Goal: Task Accomplishment & Management: Use online tool/utility

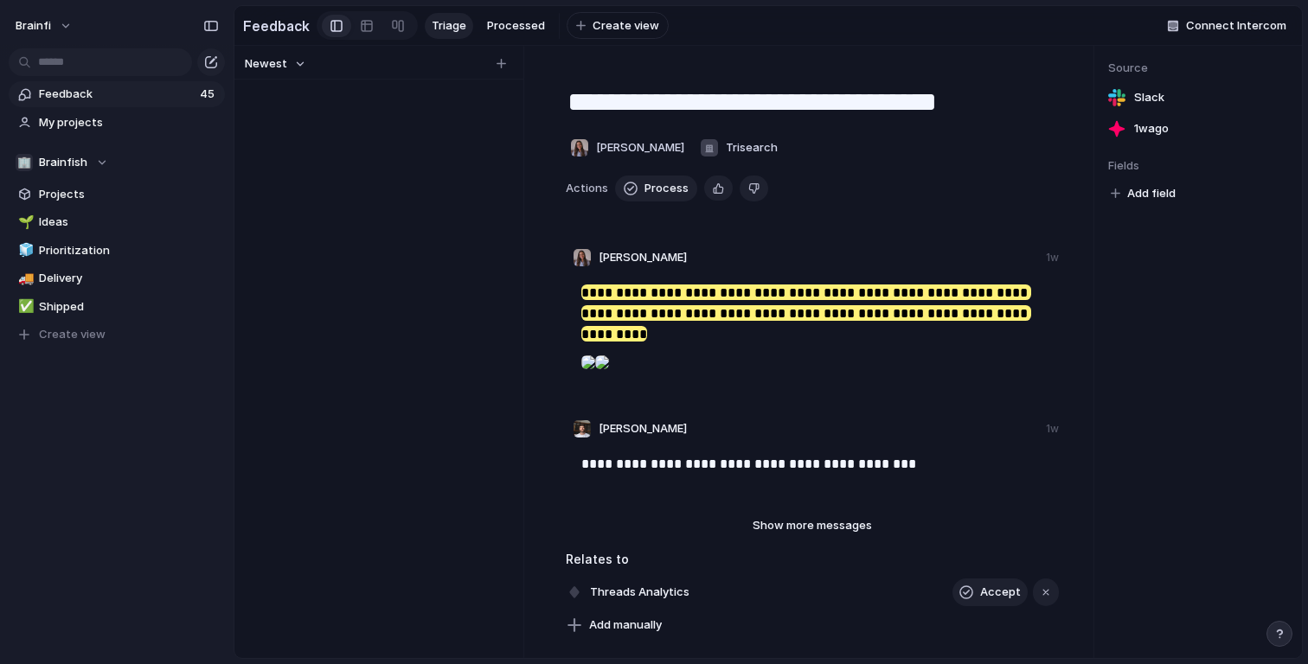
scroll to position [29, 0]
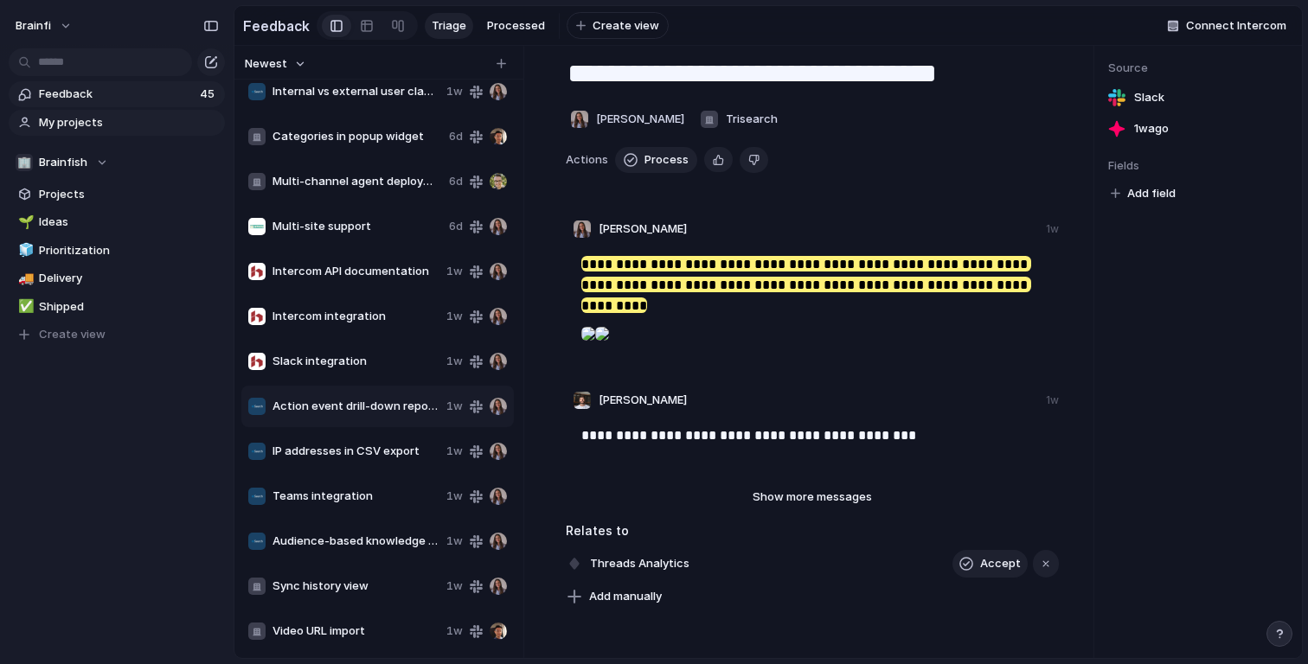
click at [61, 115] on span "My projects" at bounding box center [129, 122] width 180 height 17
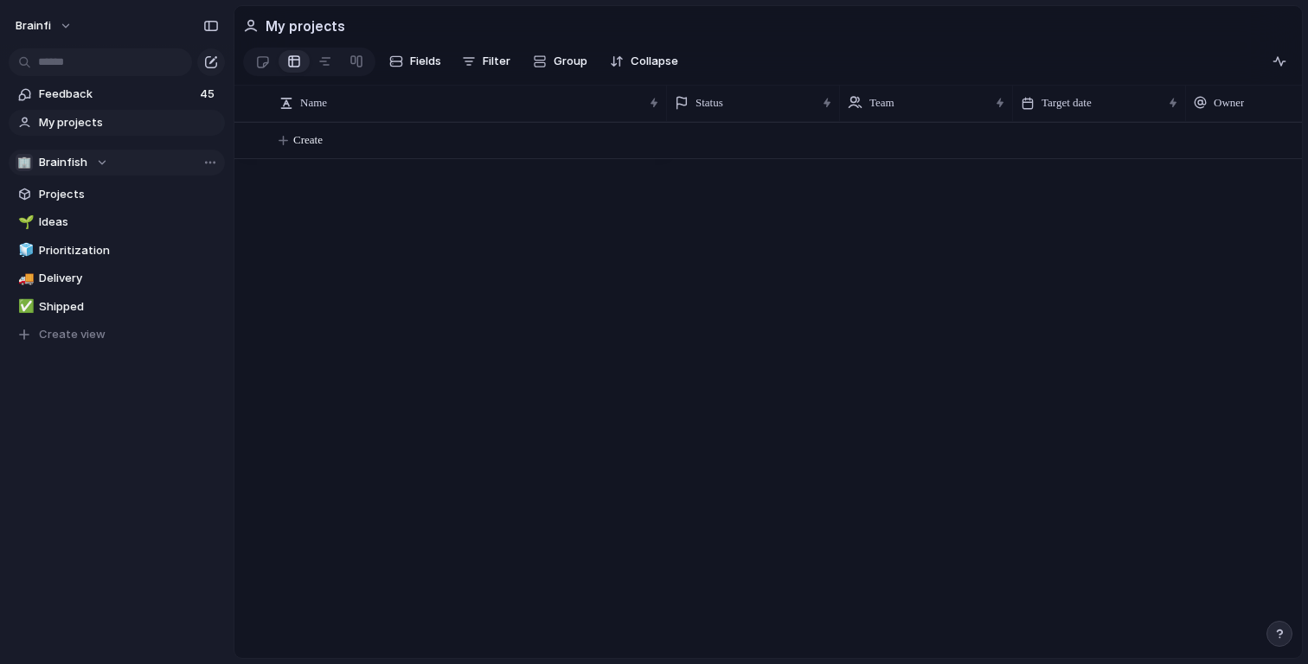
click at [96, 161] on div "🏢 Brainfish" at bounding box center [62, 162] width 93 height 17
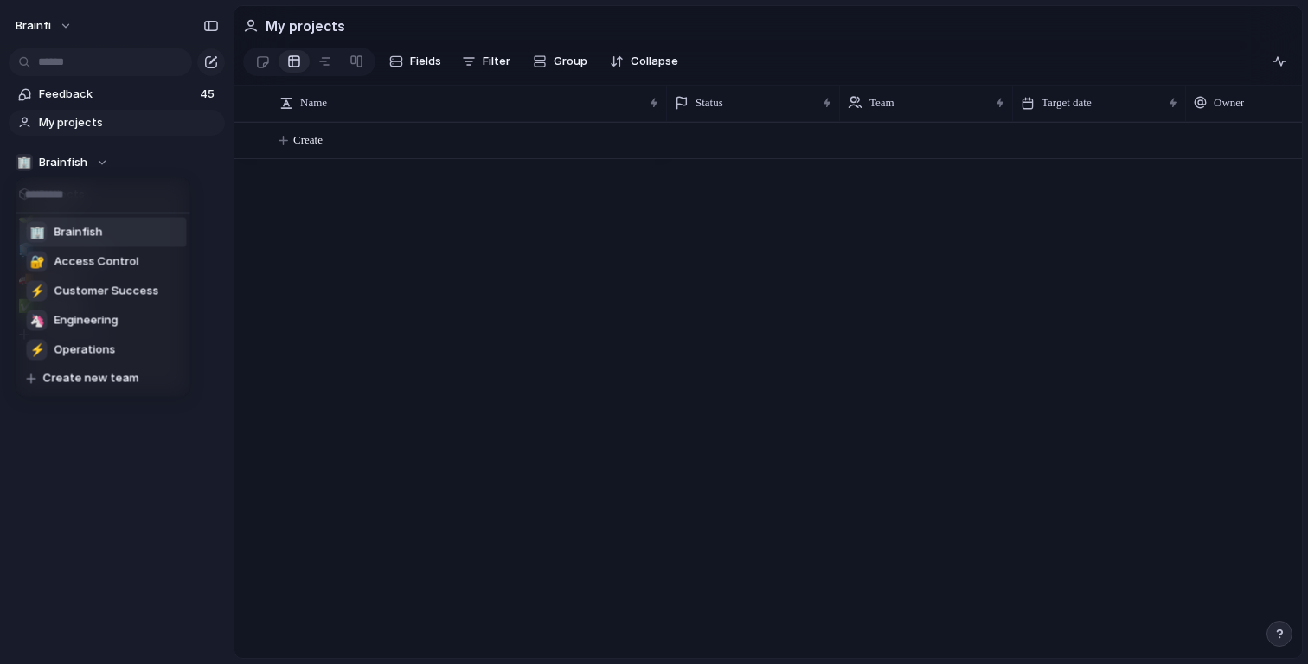
click at [94, 161] on div "🏢 Brainfish 🔐 Access Control ⚡ Customer Success 🦄 Engineering ⚡ Operations Crea…" at bounding box center [654, 332] width 1308 height 664
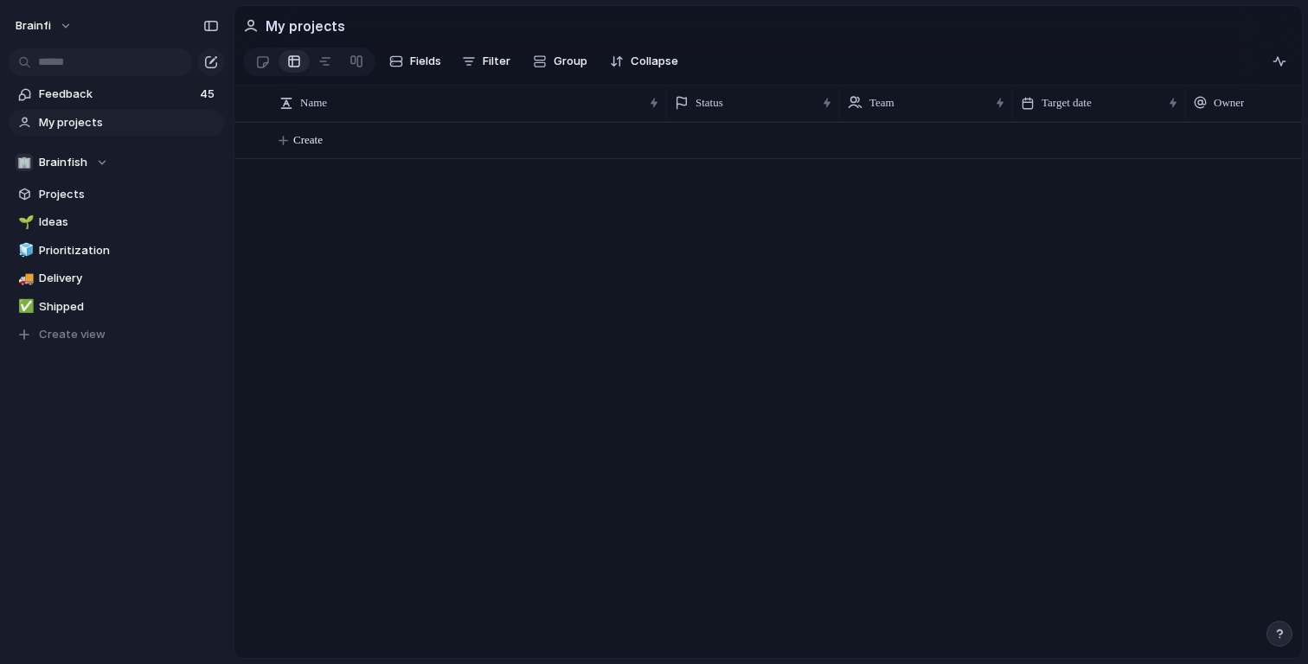
click at [94, 161] on div "🏢 Brainfish" at bounding box center [62, 162] width 93 height 17
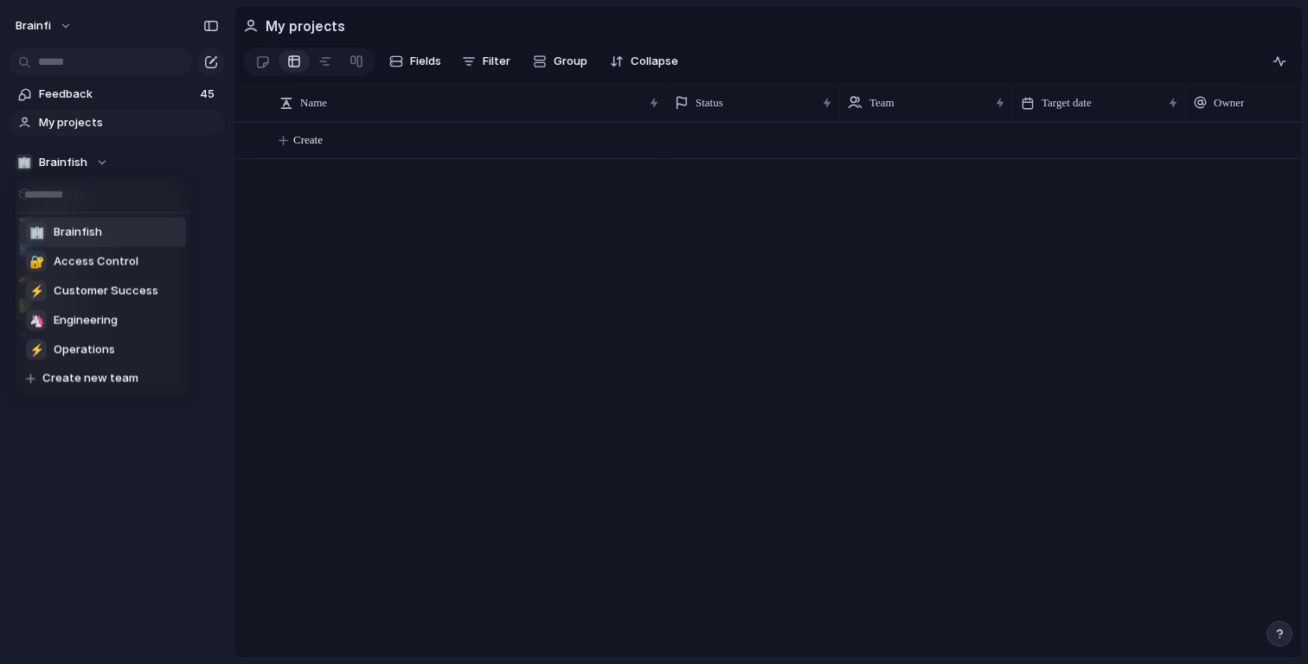
click at [94, 161] on div "🏢 Brainfish 🔐 Access Control ⚡ Customer Success 🦄 Engineering ⚡ Operations Crea…" at bounding box center [654, 332] width 1308 height 664
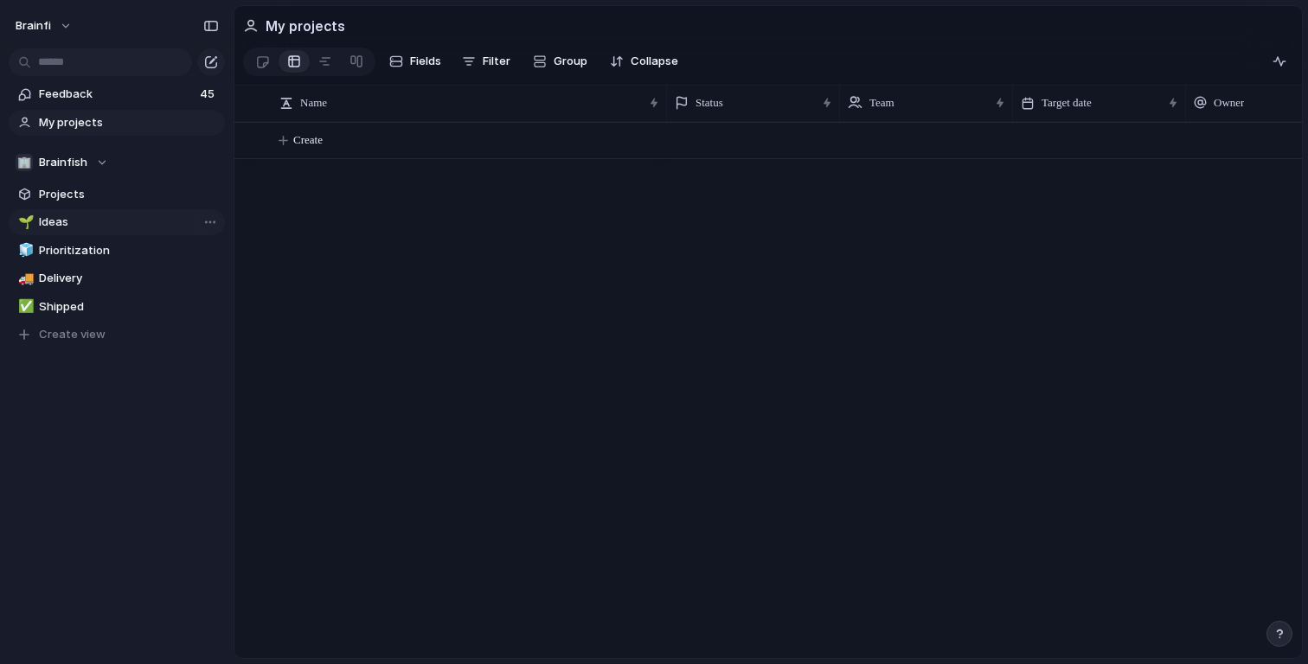
click at [83, 216] on span "Ideas" at bounding box center [129, 222] width 180 height 17
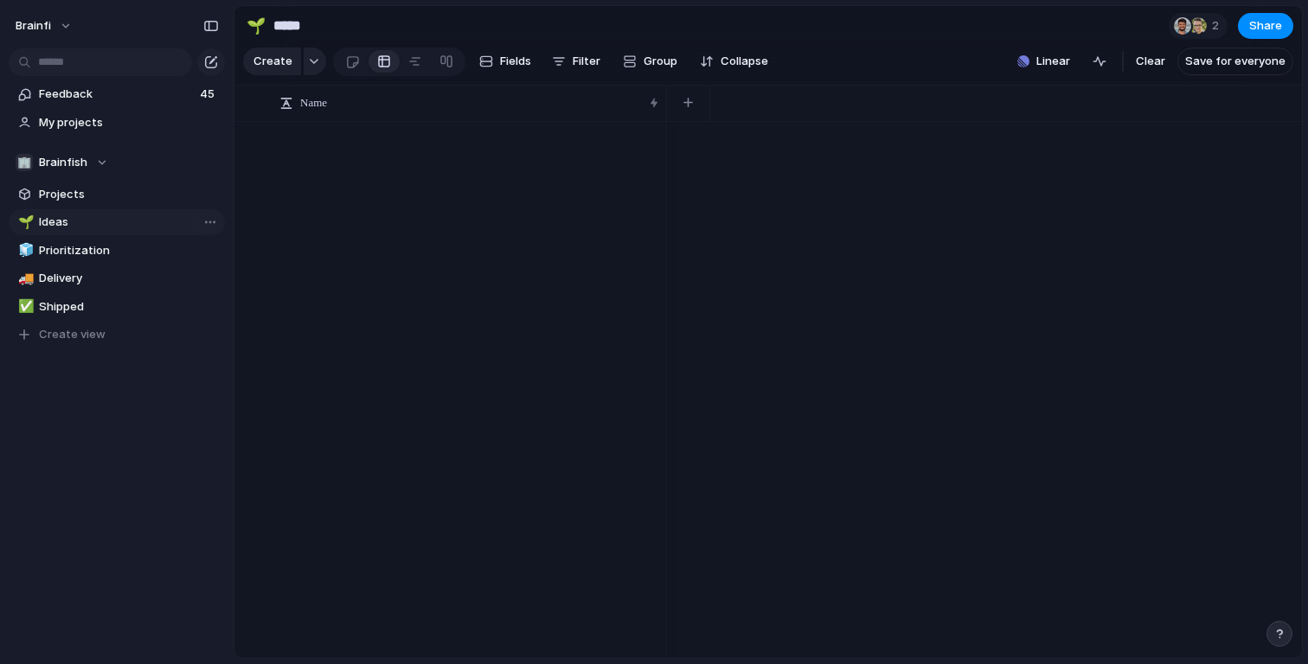
scroll to position [2440, 0]
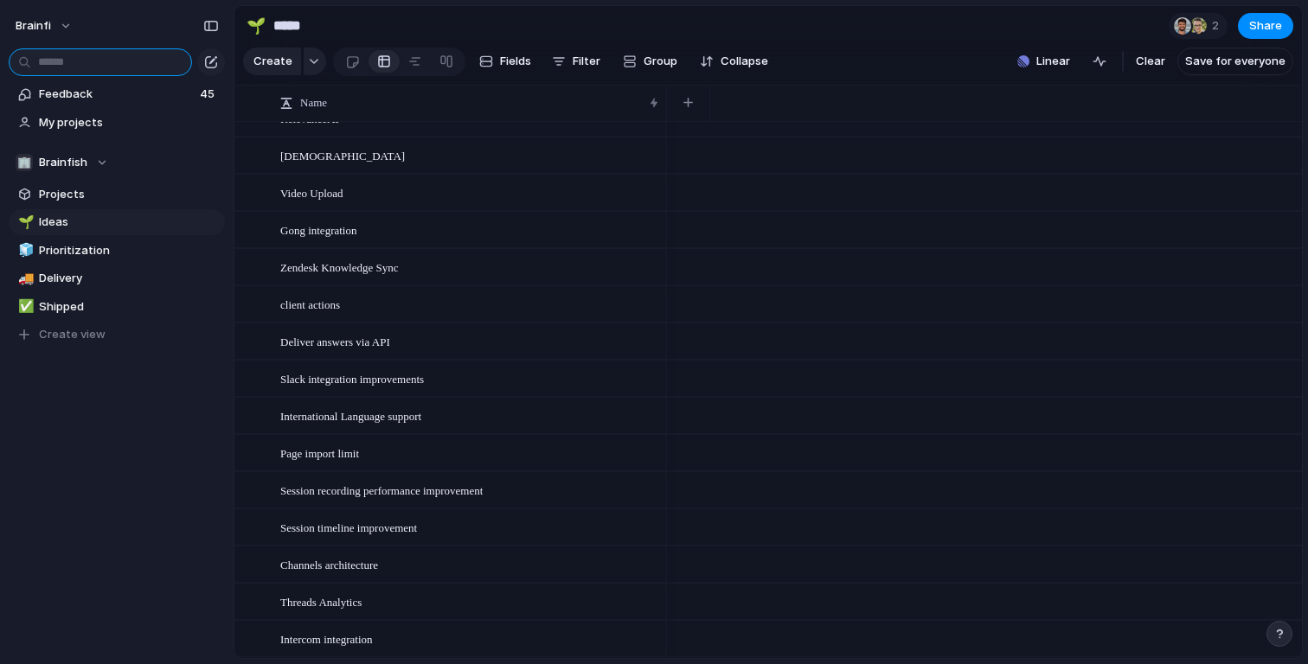
click at [85, 54] on input "text" at bounding box center [100, 62] width 183 height 28
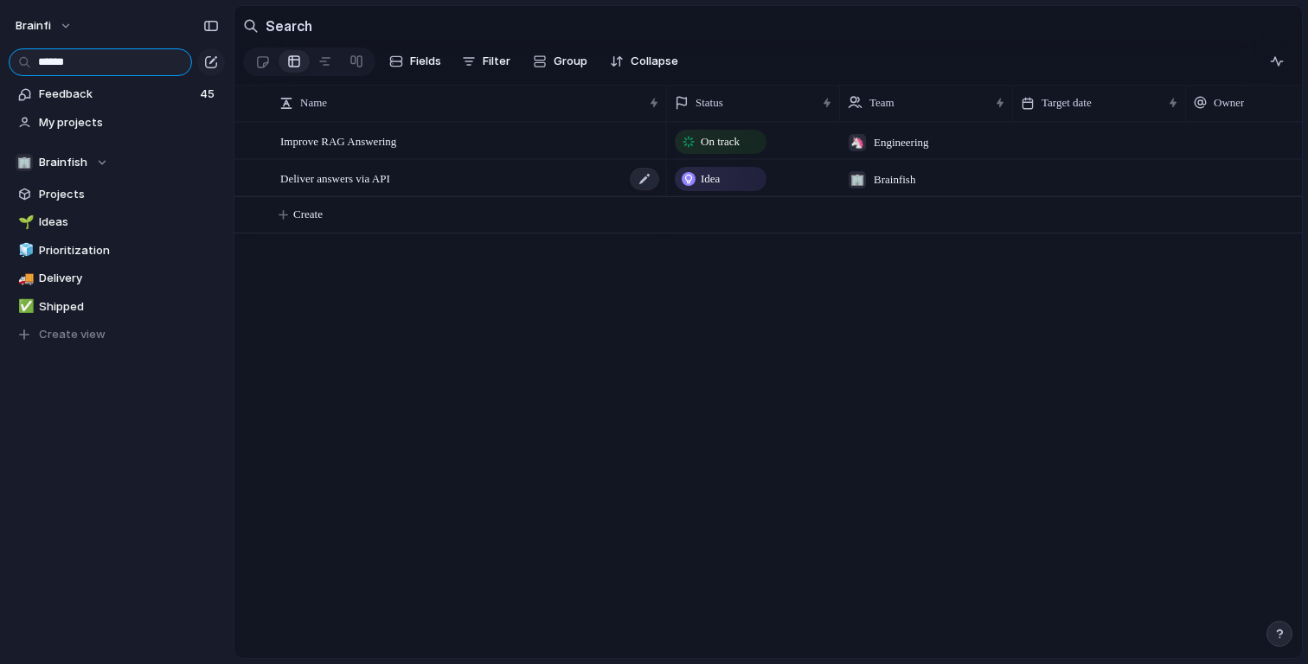
type input "******"
click at [445, 179] on div "Deliver answers via API" at bounding box center [470, 178] width 381 height 35
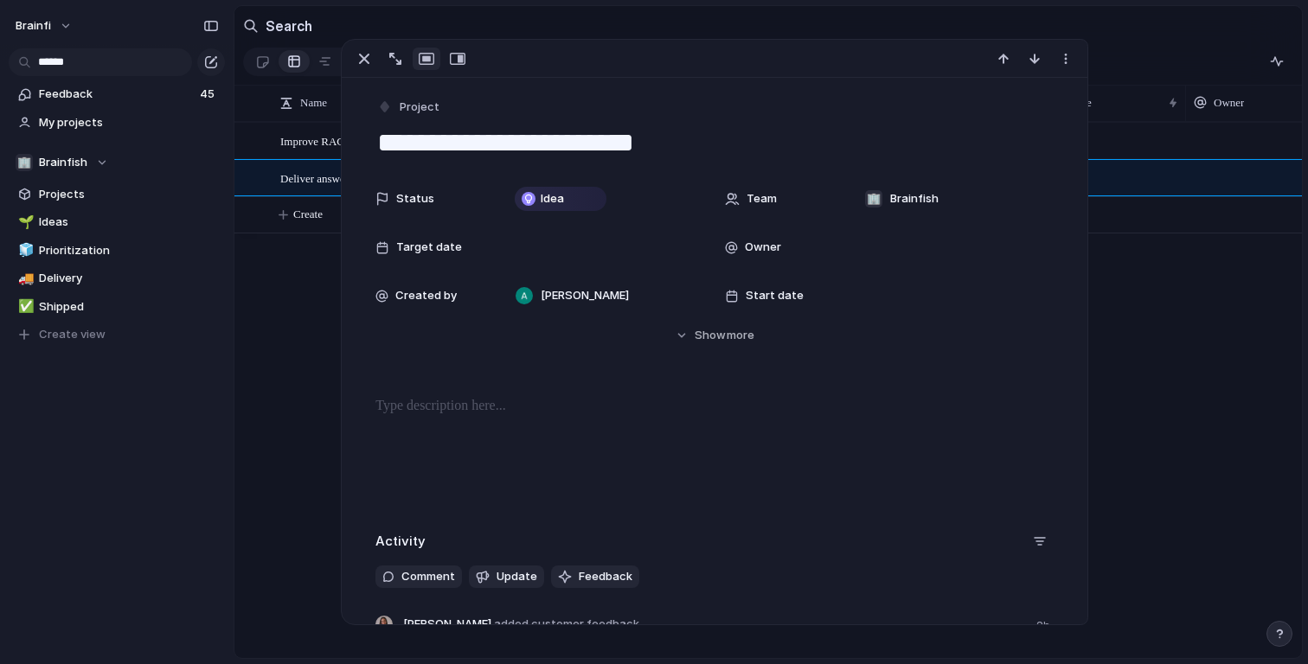
click at [757, 201] on span "Team" at bounding box center [761, 198] width 30 height 17
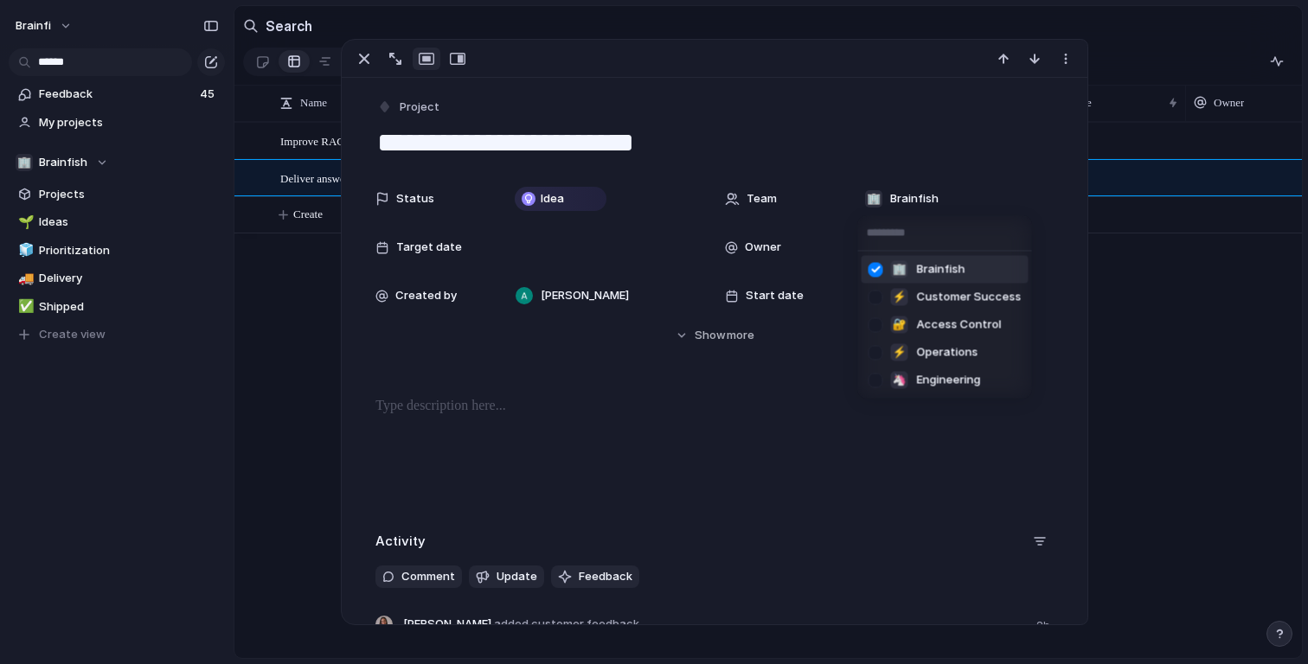
click at [541, 281] on div "🏢 Brainfish ⚡ Customer Success 🔐 Access Control ⚡ Operations 🦄 Engineering" at bounding box center [654, 332] width 1308 height 664
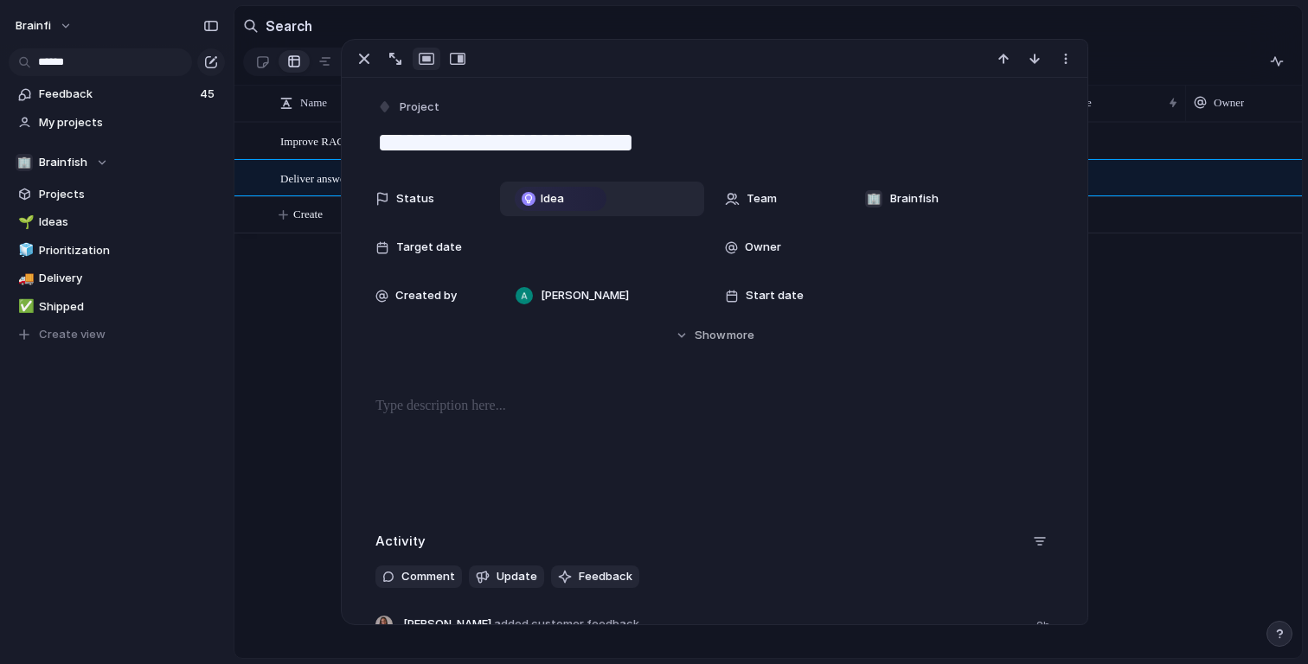
click at [569, 201] on div "Idea" at bounding box center [560, 199] width 88 height 21
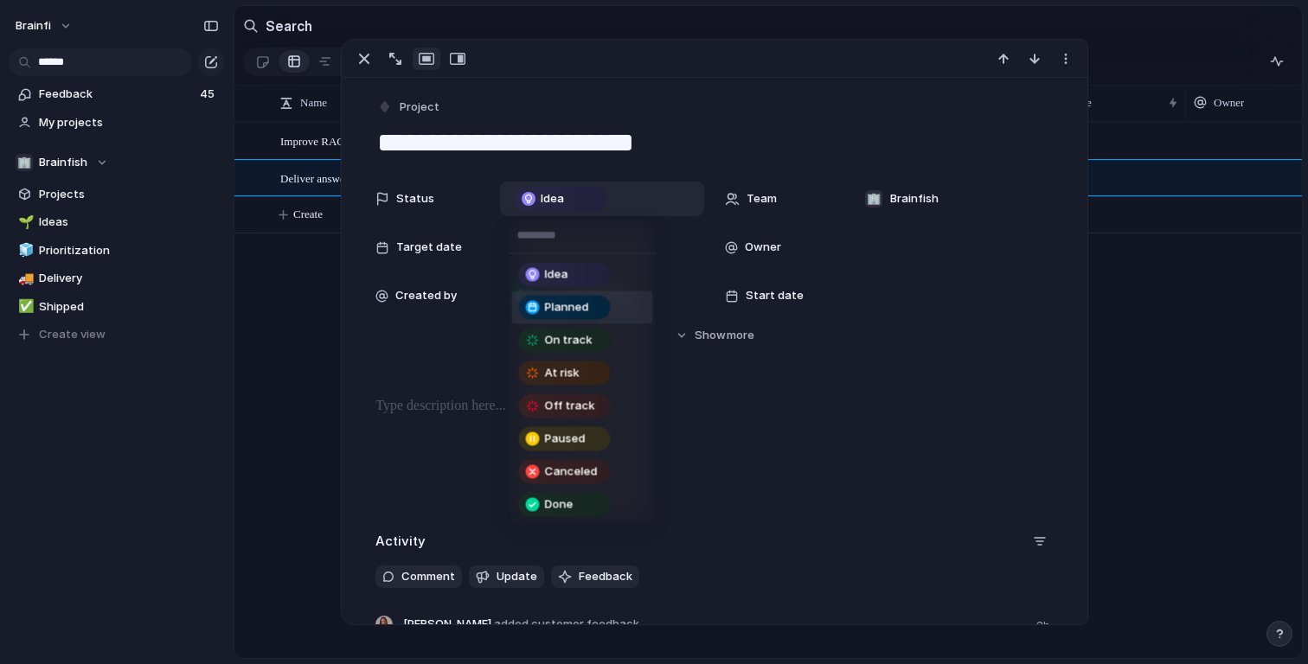
click at [581, 311] on span "Planned" at bounding box center [567, 307] width 44 height 17
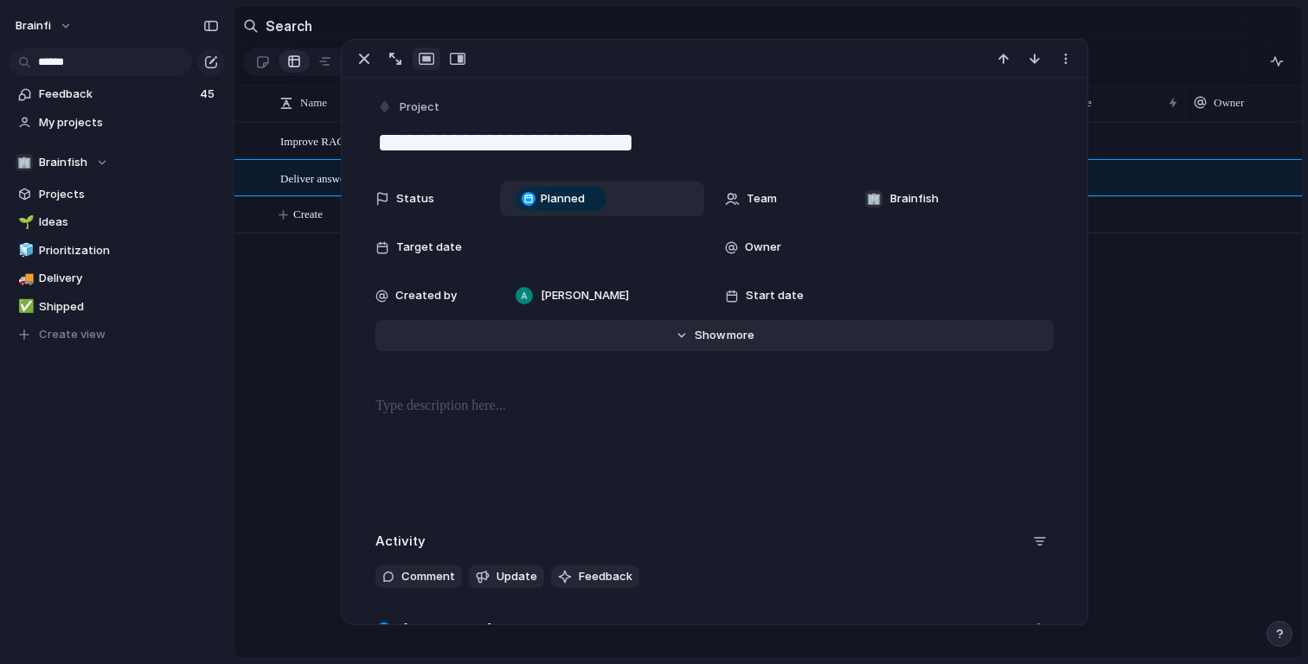
click at [735, 328] on span "more" at bounding box center [741, 335] width 28 height 17
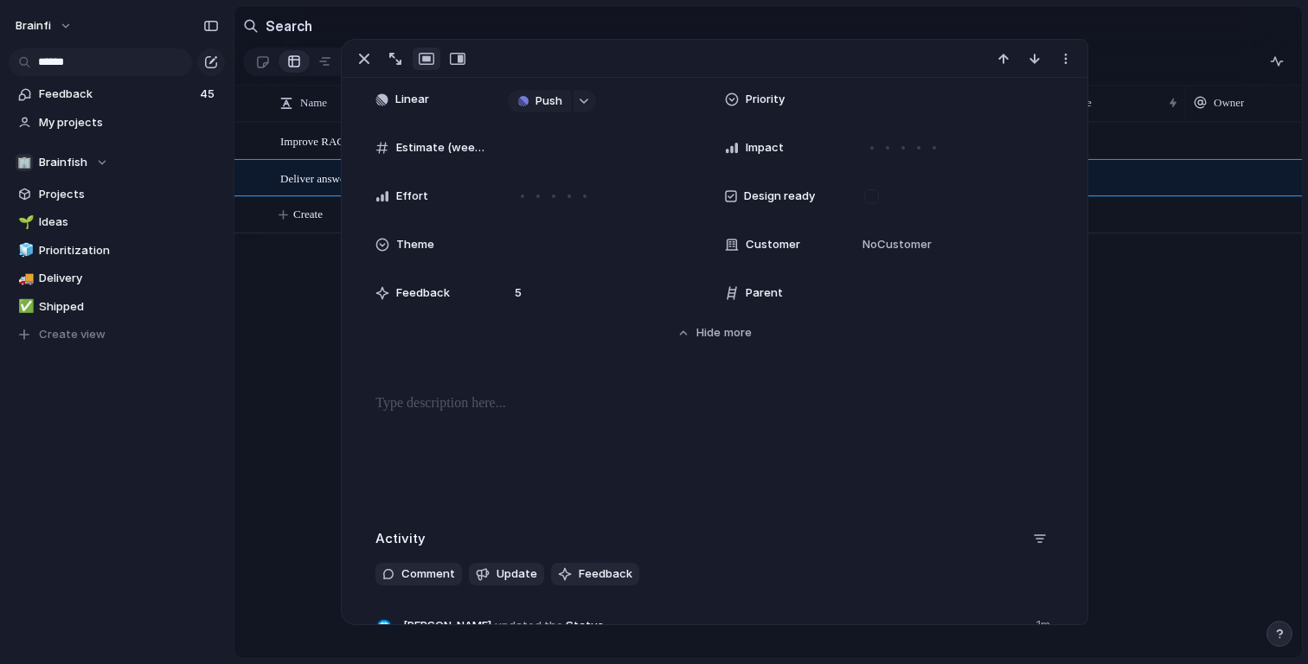
scroll to position [250, 0]
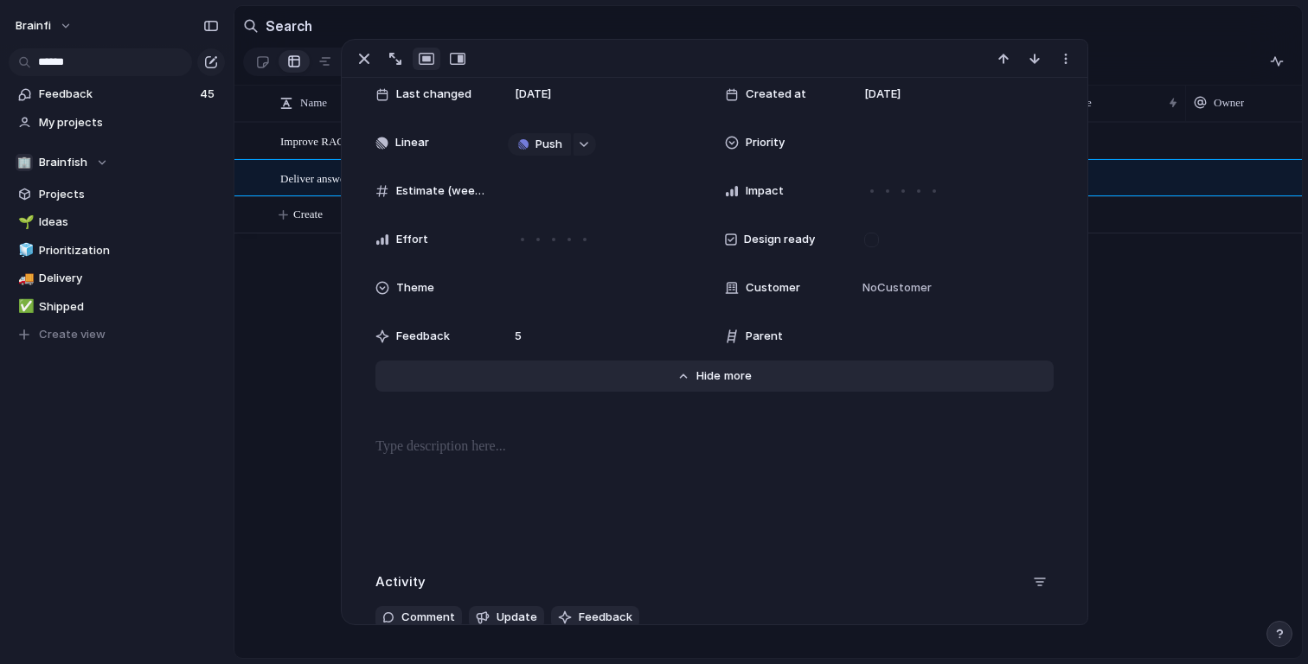
click at [711, 373] on span "Show" at bounding box center [711, 376] width 31 height 17
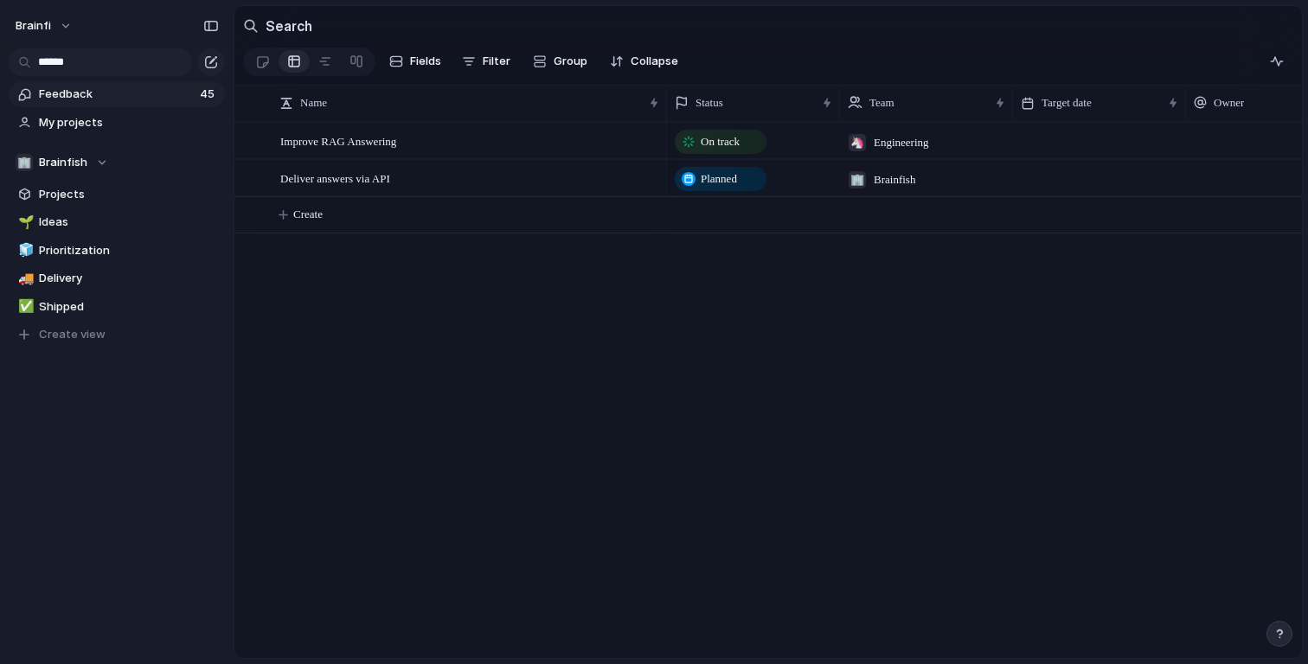
click at [102, 86] on span "Feedback" at bounding box center [117, 94] width 156 height 17
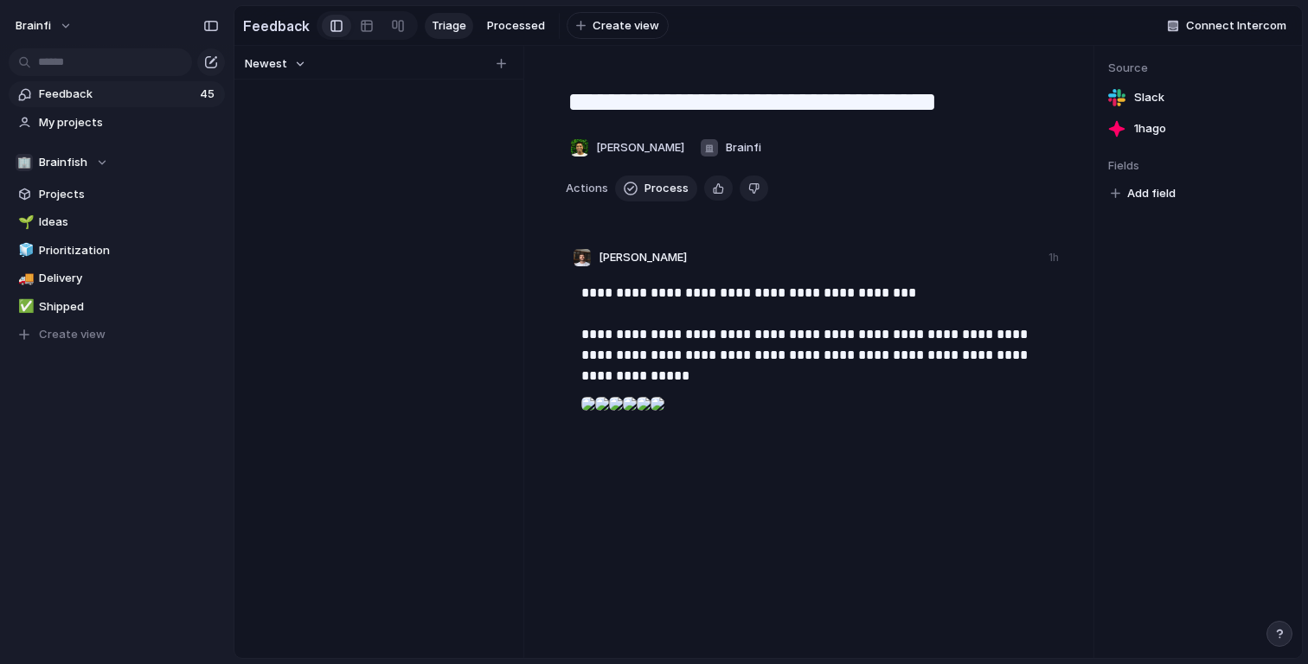
scroll to position [1452, 0]
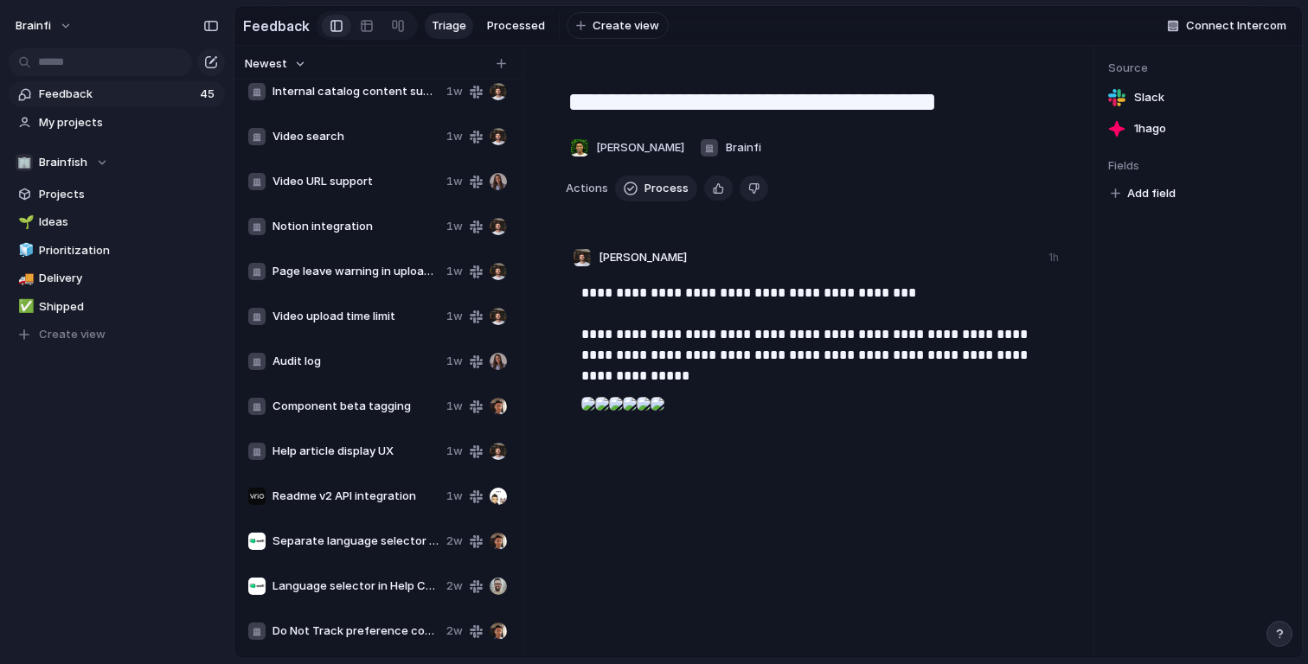
click at [359, 311] on span "Video upload time limit" at bounding box center [355, 316] width 167 height 17
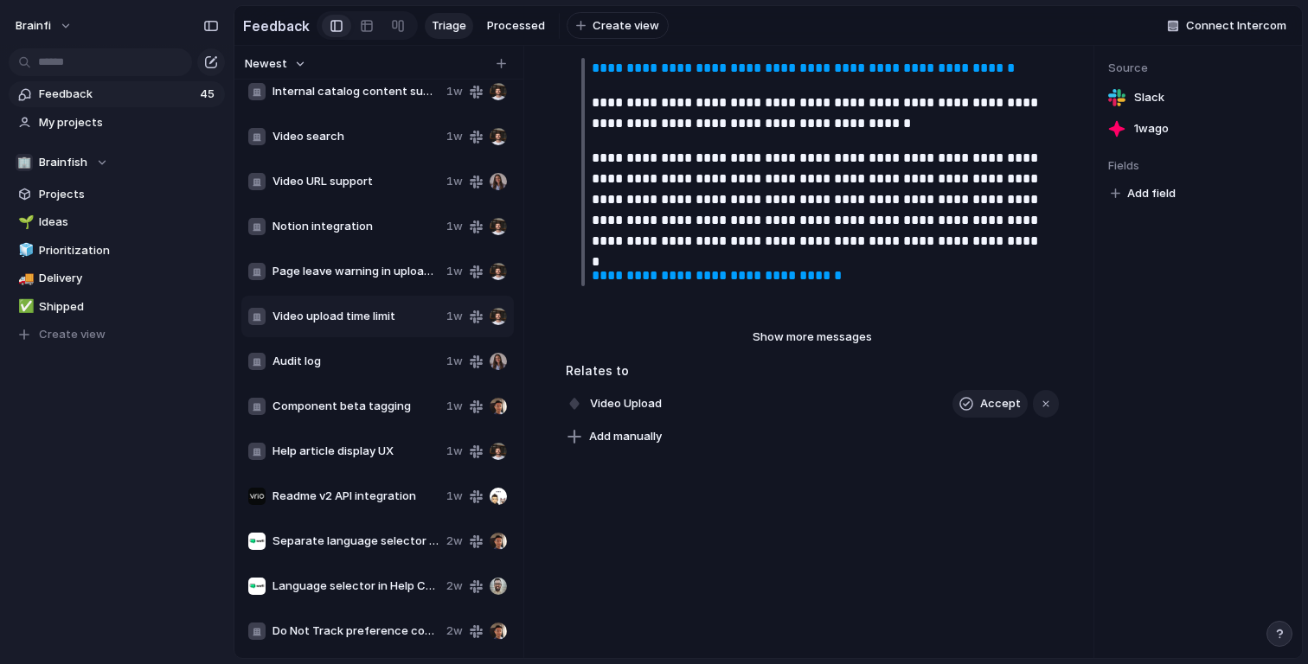
scroll to position [541, 0]
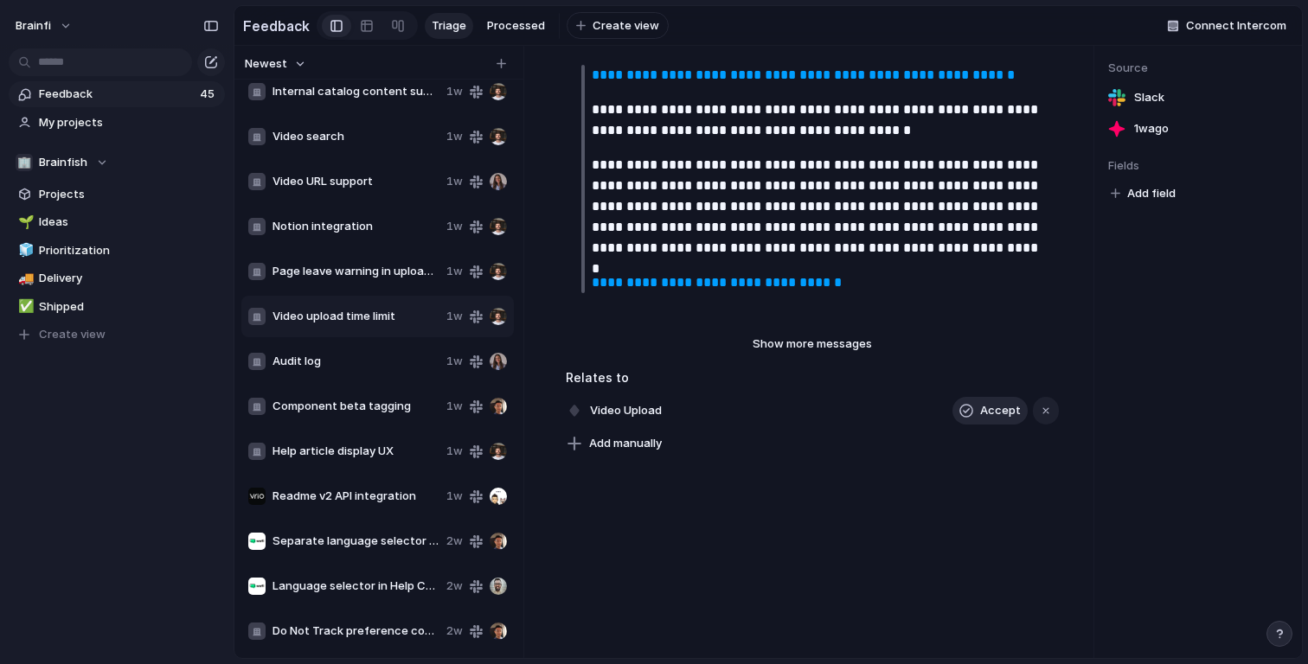
click at [983, 410] on span "Accept" at bounding box center [1000, 410] width 41 height 17
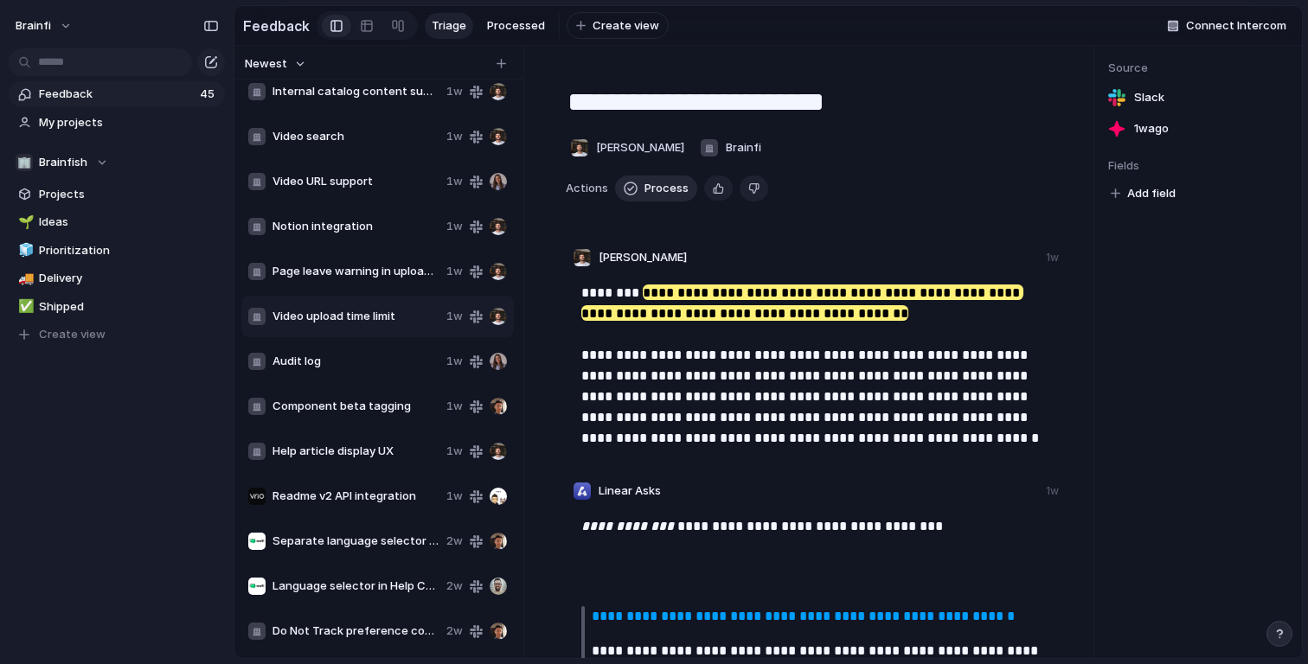
click at [666, 188] on span "Process" at bounding box center [666, 188] width 44 height 17
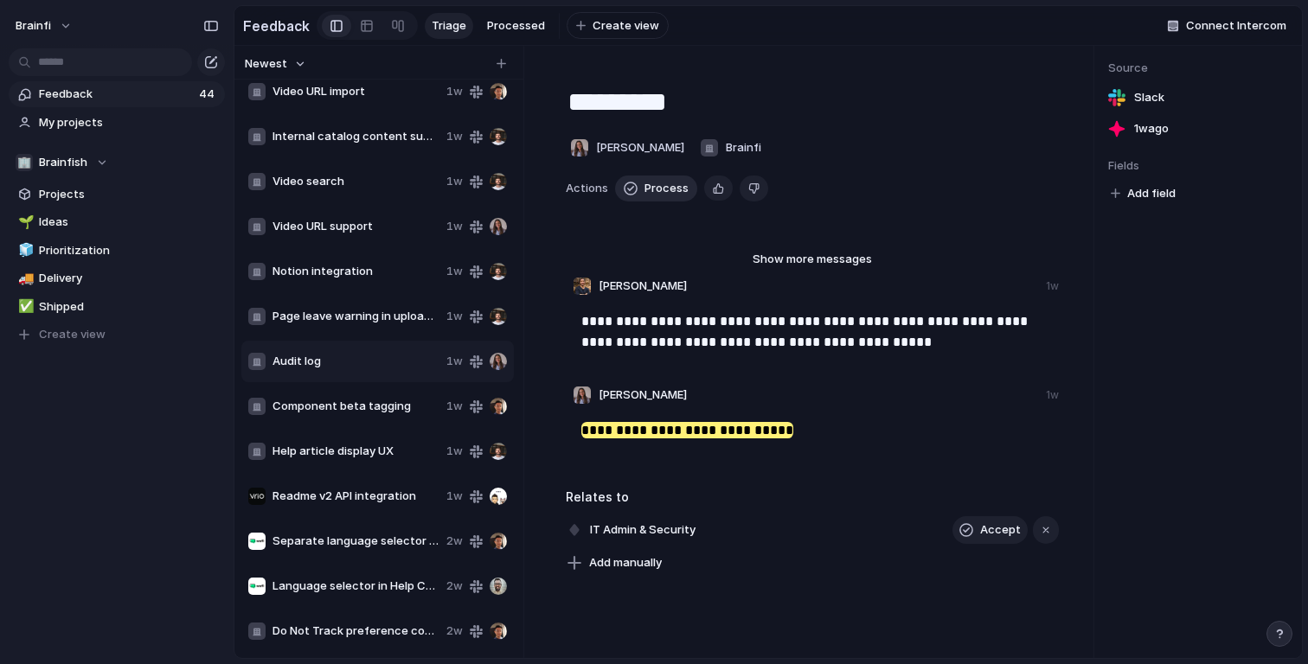
scroll to position [1407, 0]
click at [385, 313] on span "Page leave warning in upload flow" at bounding box center [355, 316] width 167 height 17
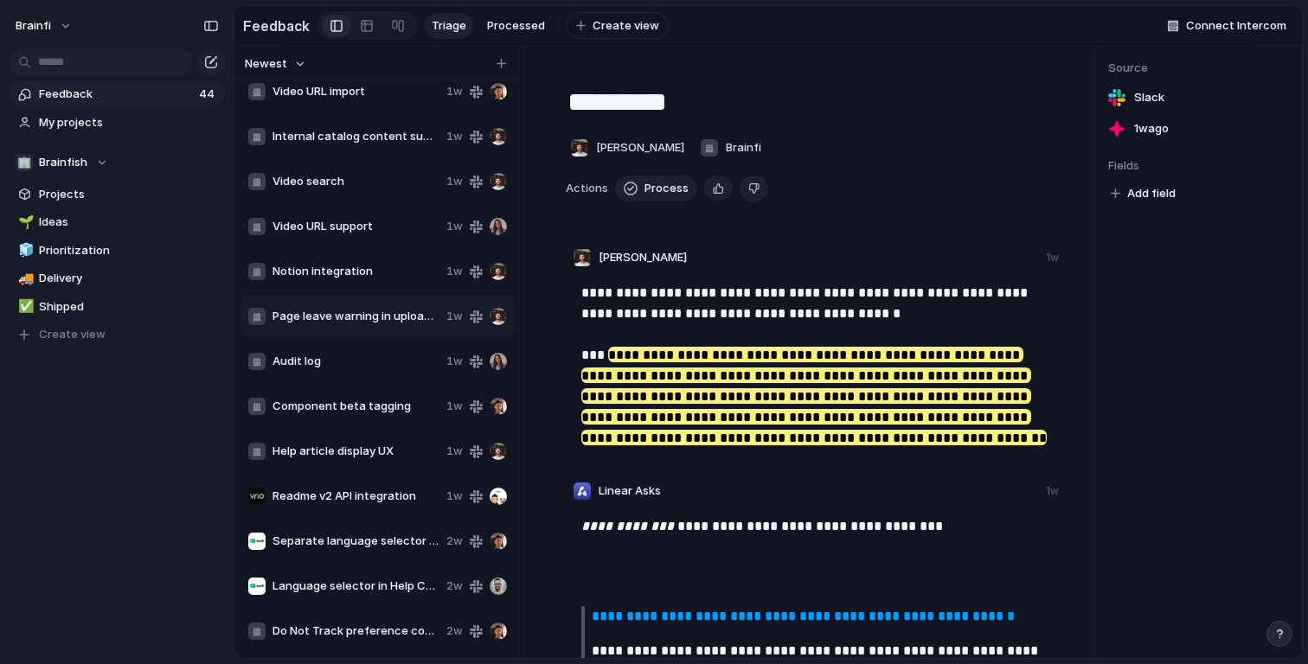
type textarea "**********"
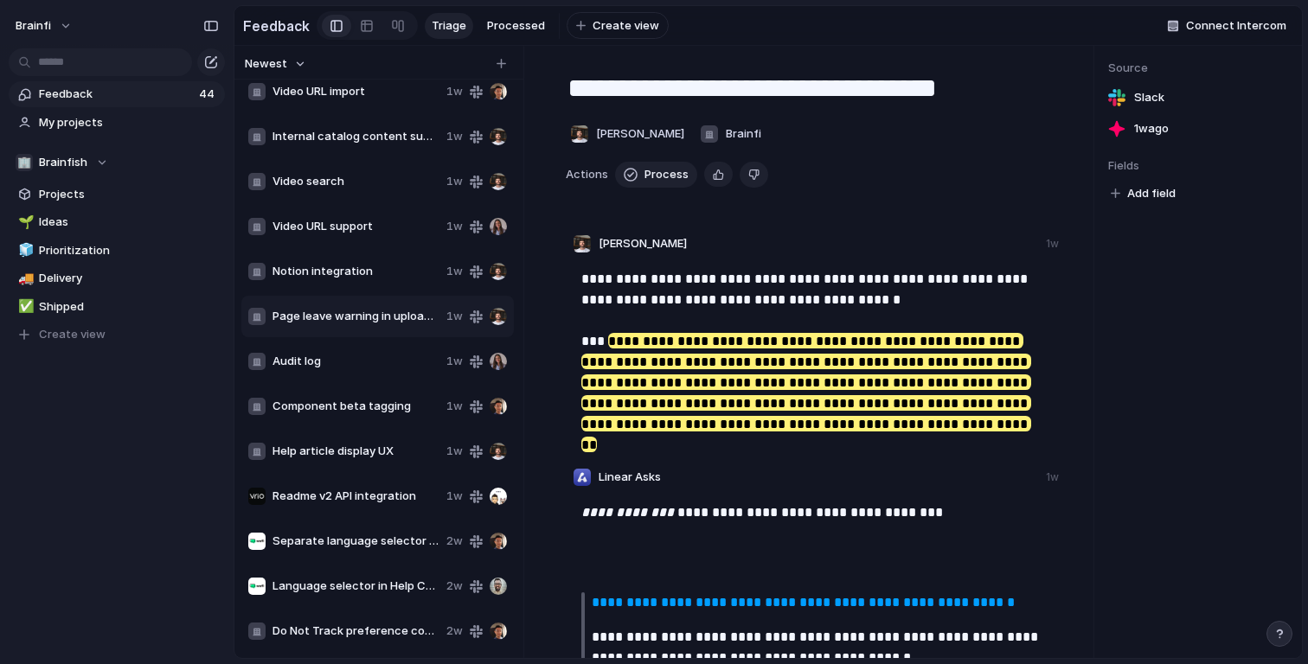
scroll to position [564, 0]
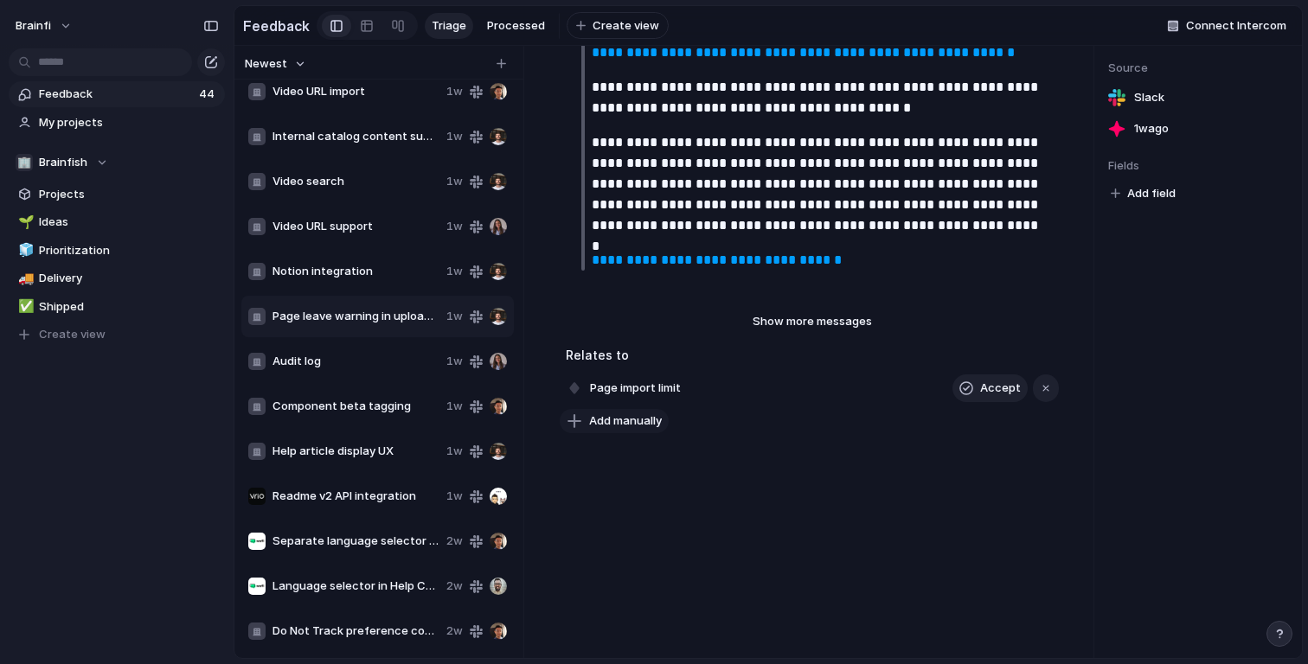
click at [650, 422] on span "Add manually" at bounding box center [625, 421] width 73 height 17
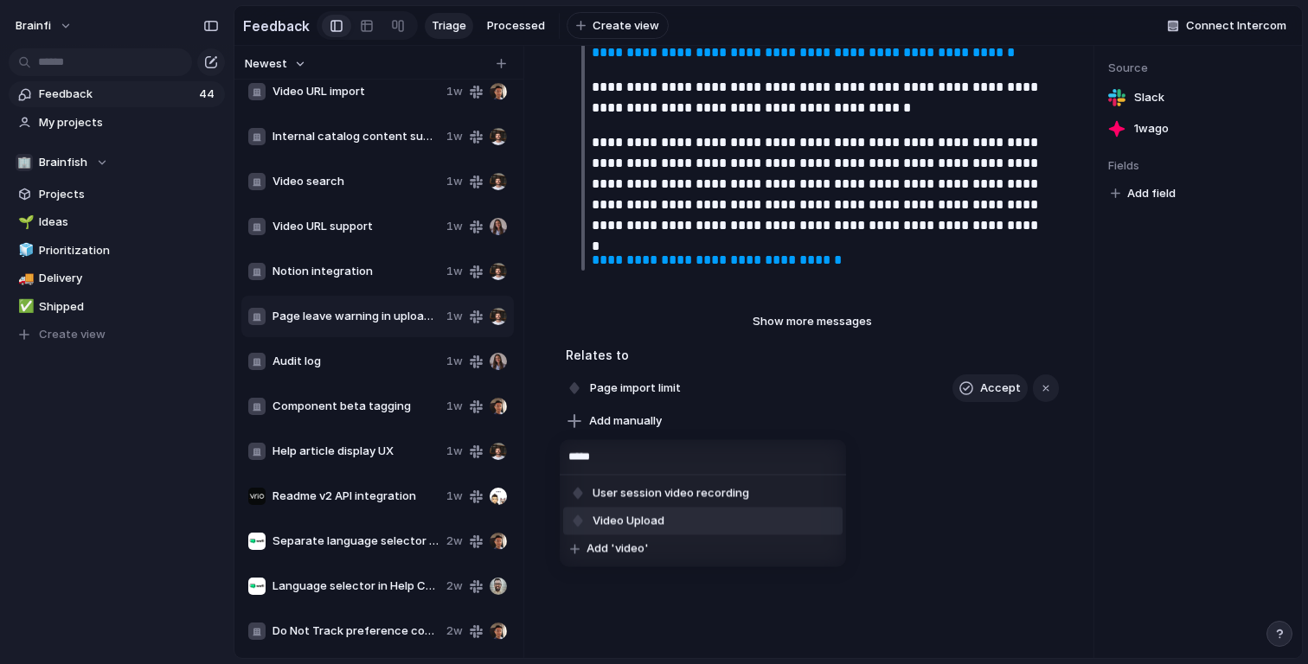
type input "*****"
click at [657, 518] on span "Video Upload" at bounding box center [628, 521] width 72 height 17
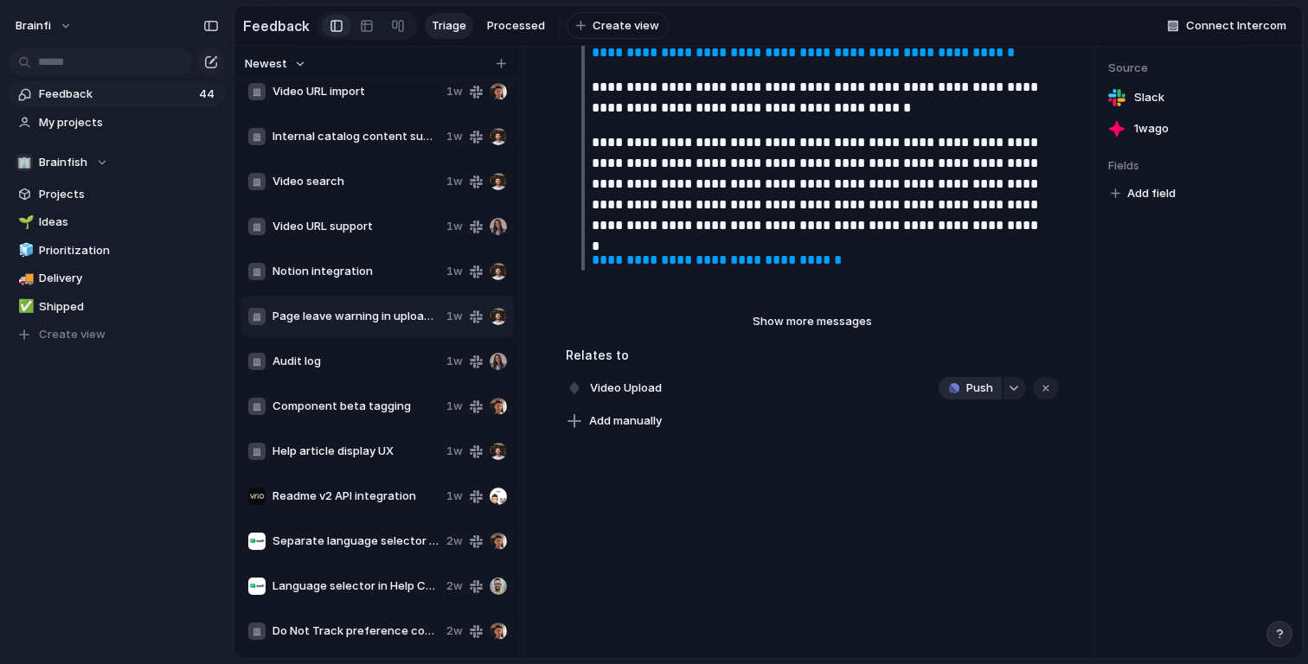
scroll to position [0, 0]
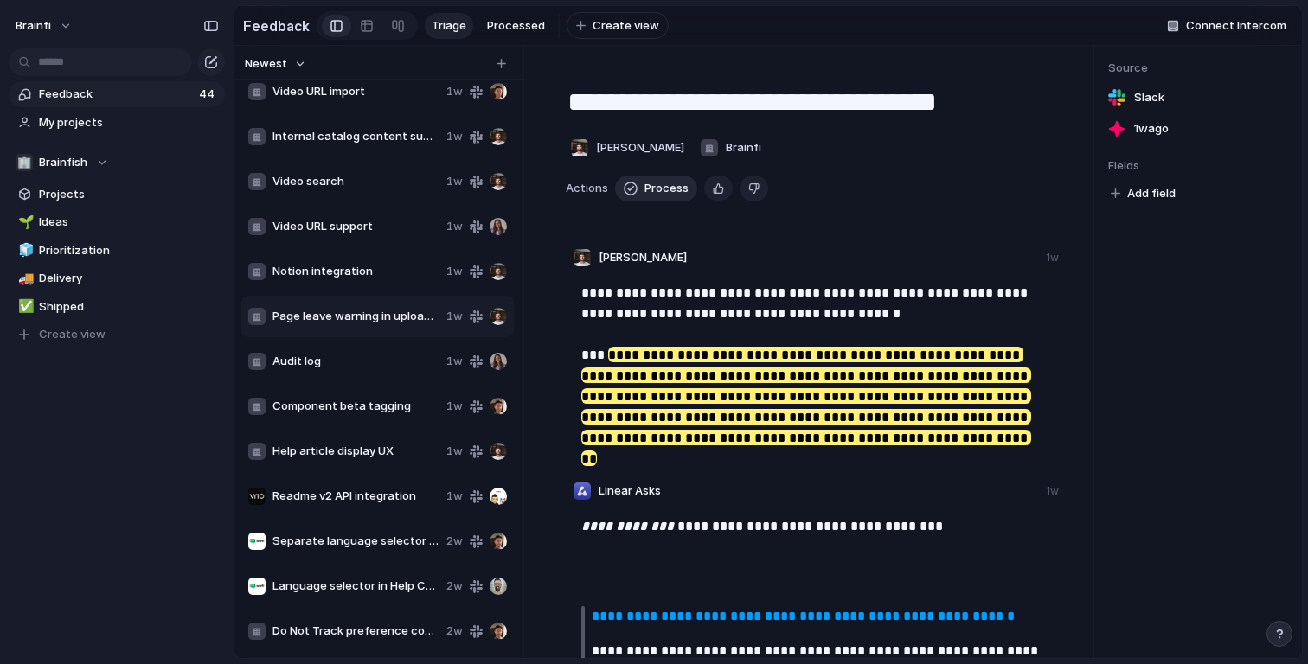
click at [644, 199] on button "Process" at bounding box center [656, 189] width 82 height 26
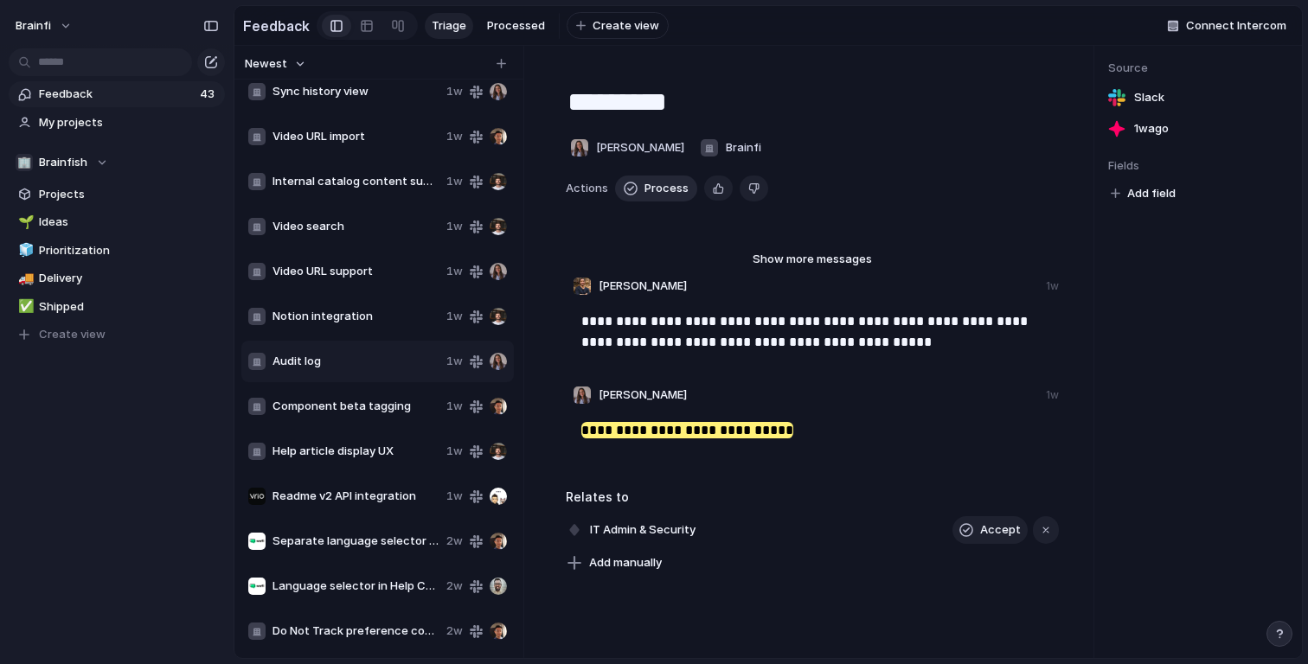
scroll to position [1362, 0]
click at [373, 399] on span "Component beta tagging" at bounding box center [355, 406] width 167 height 17
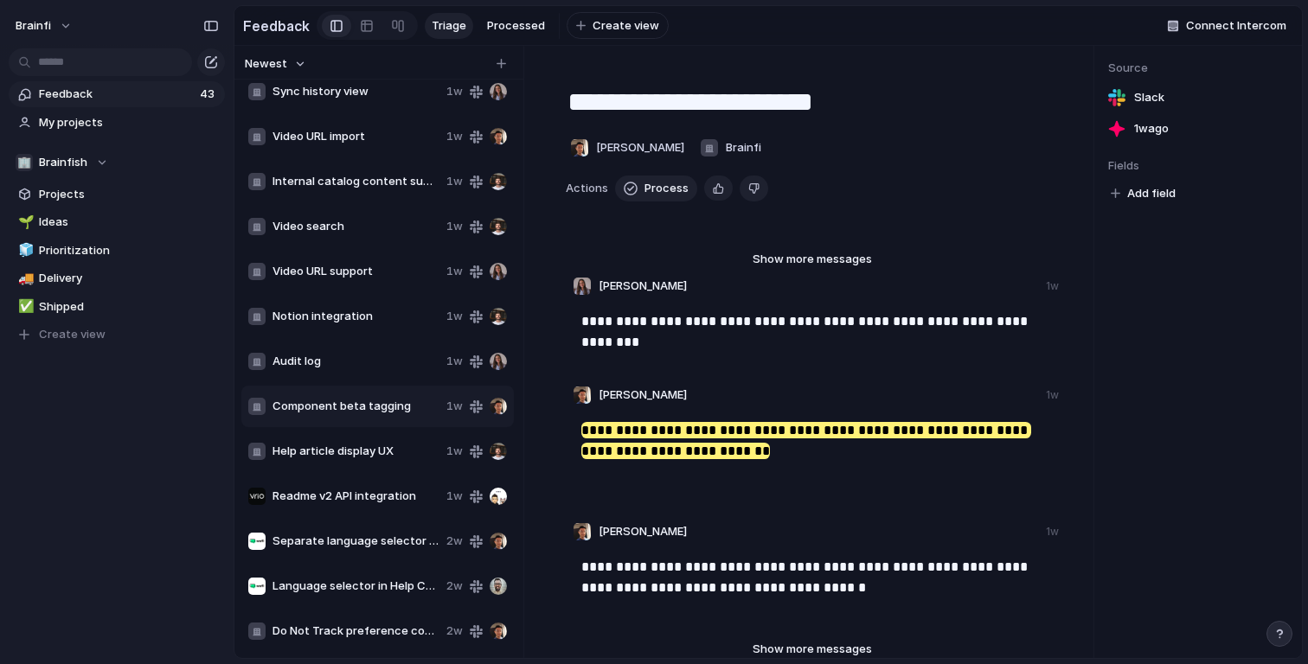
scroll to position [407, 0]
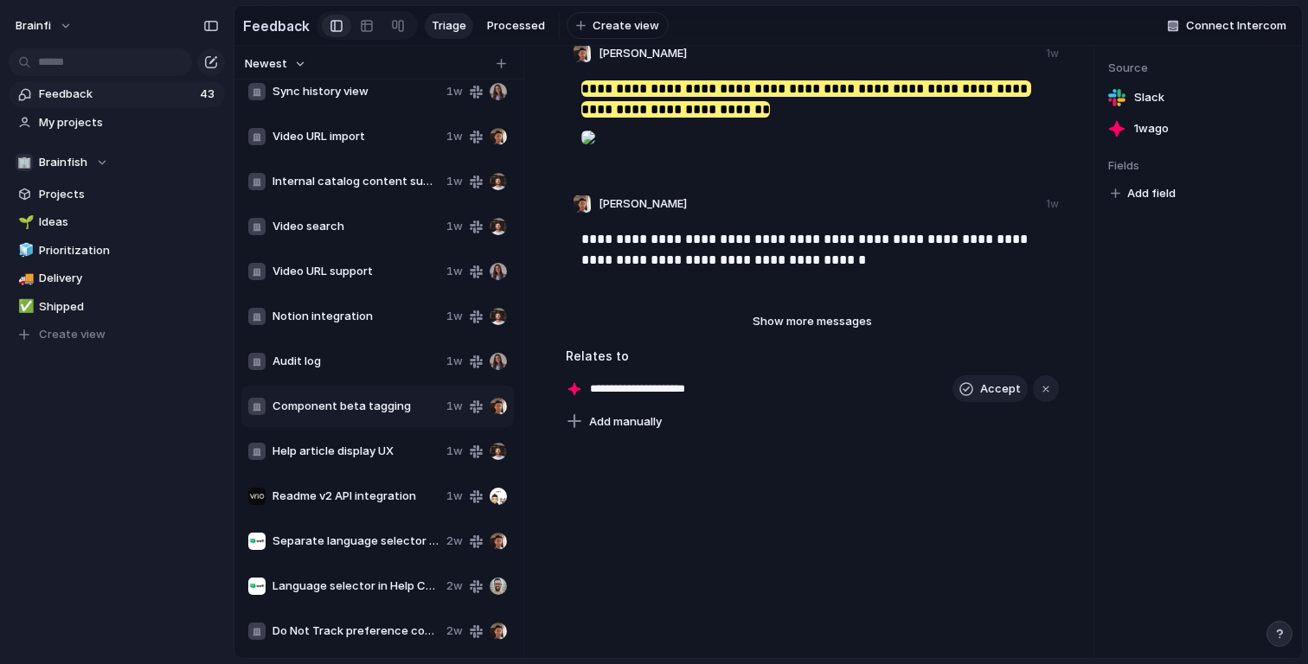
click at [371, 301] on div "Notion integration 1w" at bounding box center [377, 317] width 272 height 42
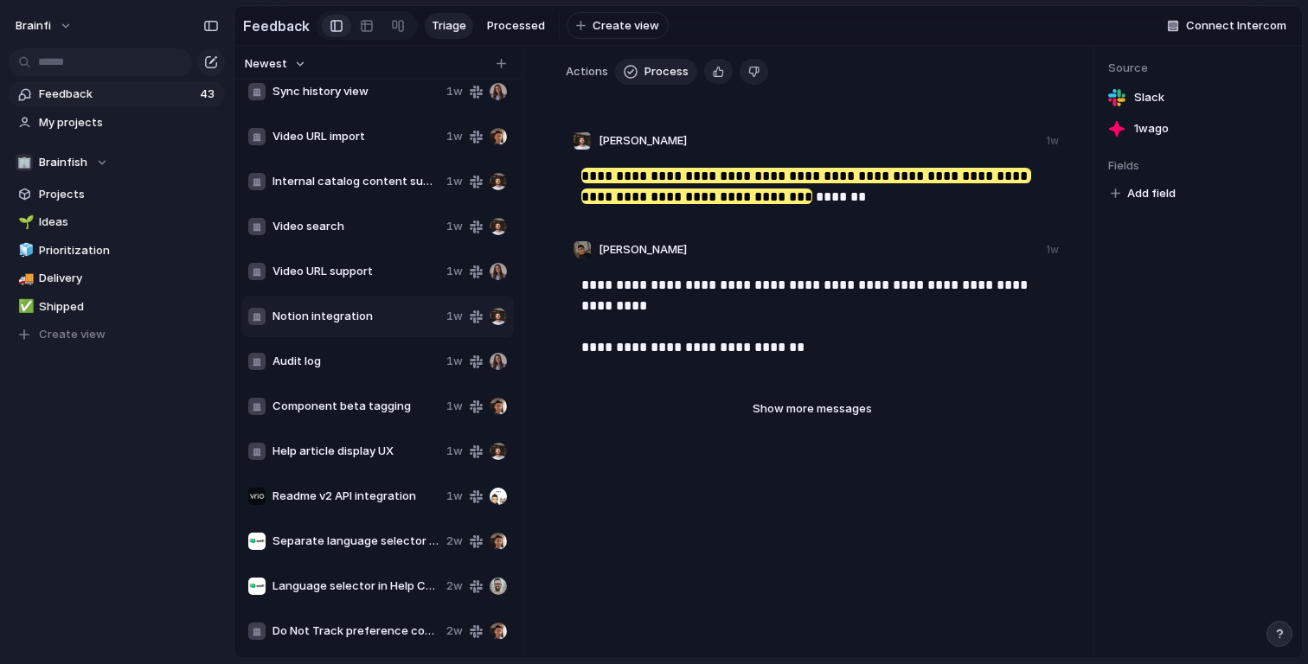
type textarea "**********"
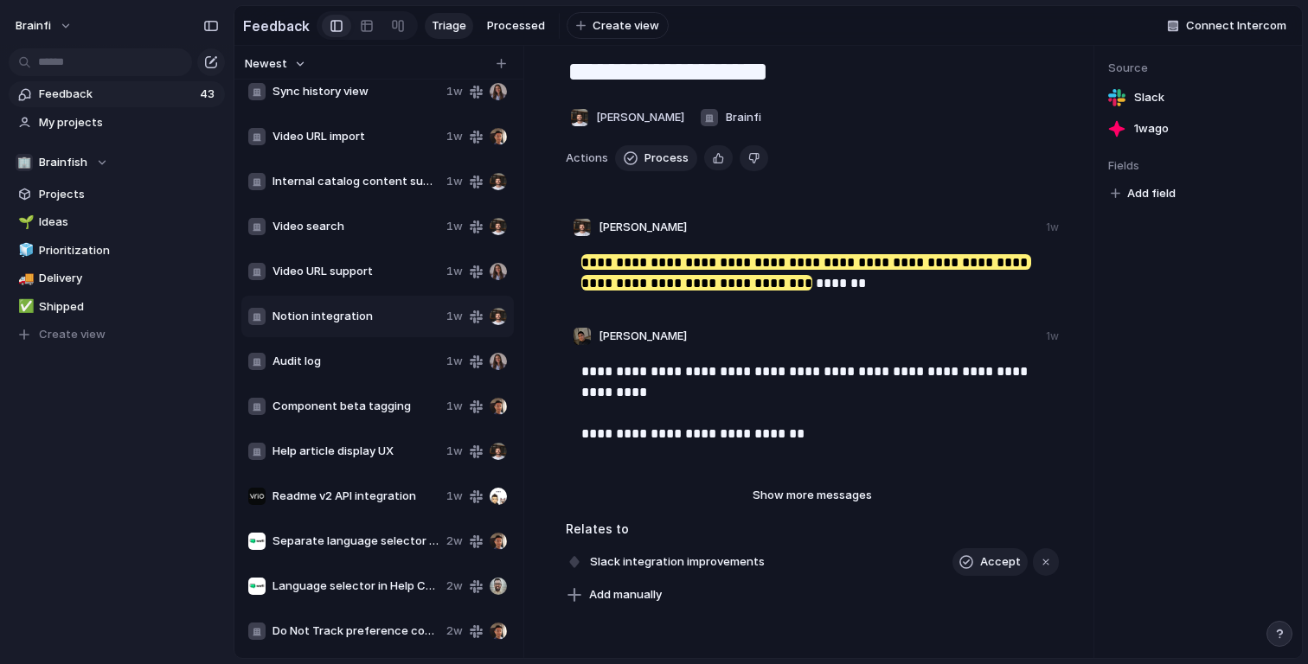
scroll to position [204, 0]
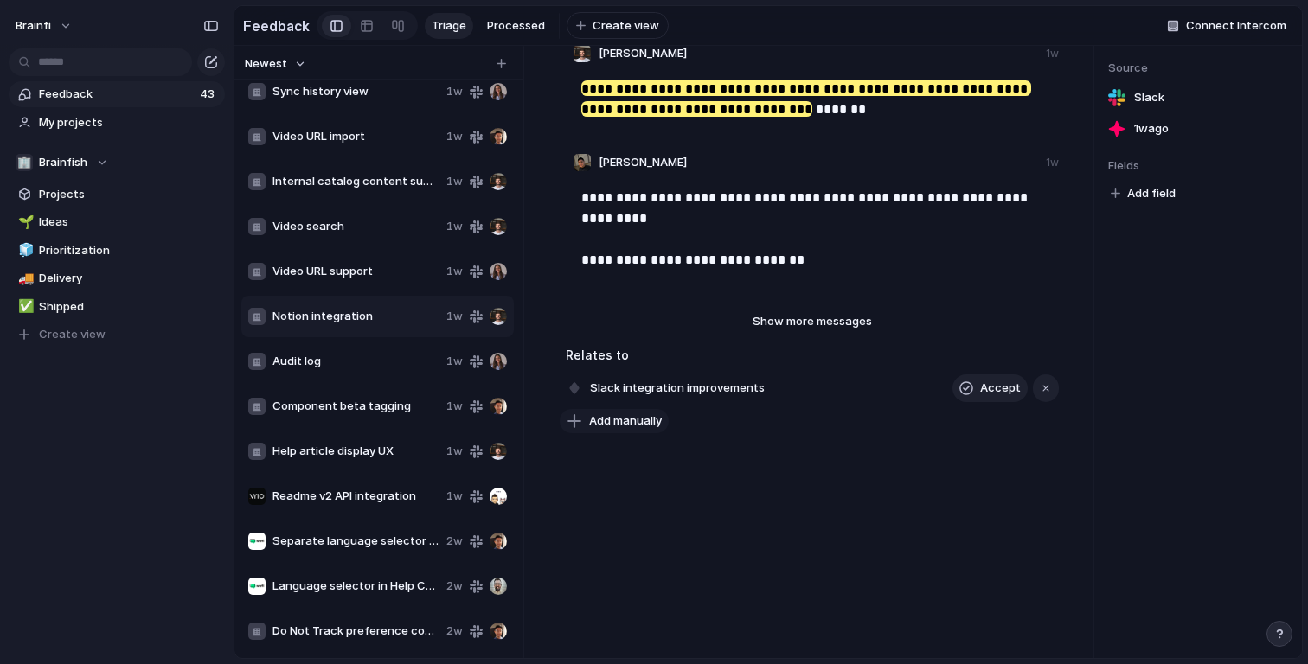
click at [650, 418] on span "Add manually" at bounding box center [625, 421] width 73 height 17
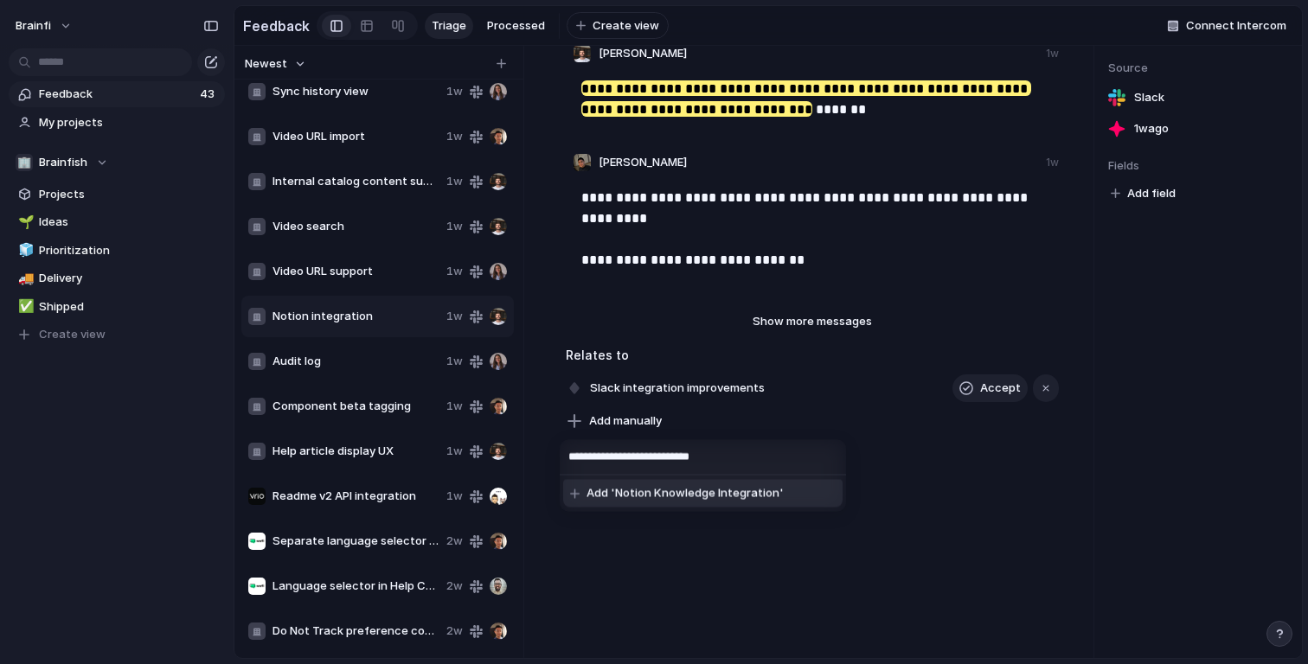
type input "**********"
click at [714, 490] on span "Add 'Notion Knowledge Integration'" at bounding box center [684, 493] width 197 height 17
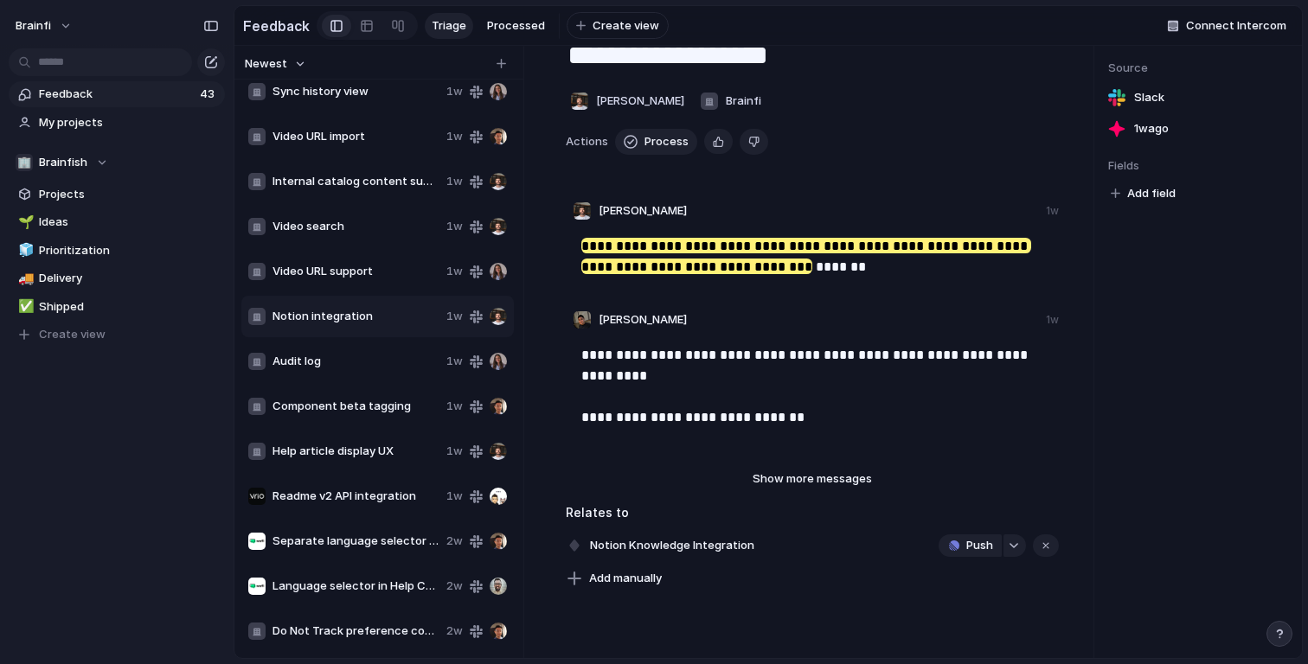
scroll to position [0, 0]
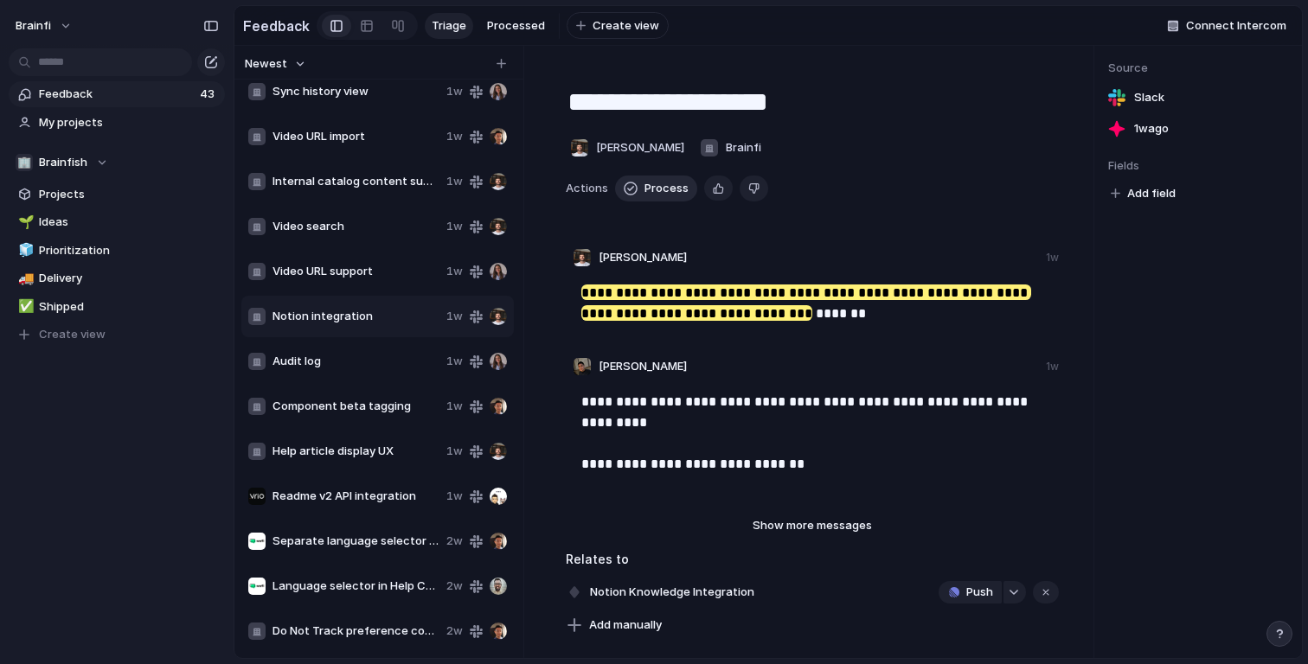
click at [666, 189] on span "Process" at bounding box center [666, 188] width 44 height 17
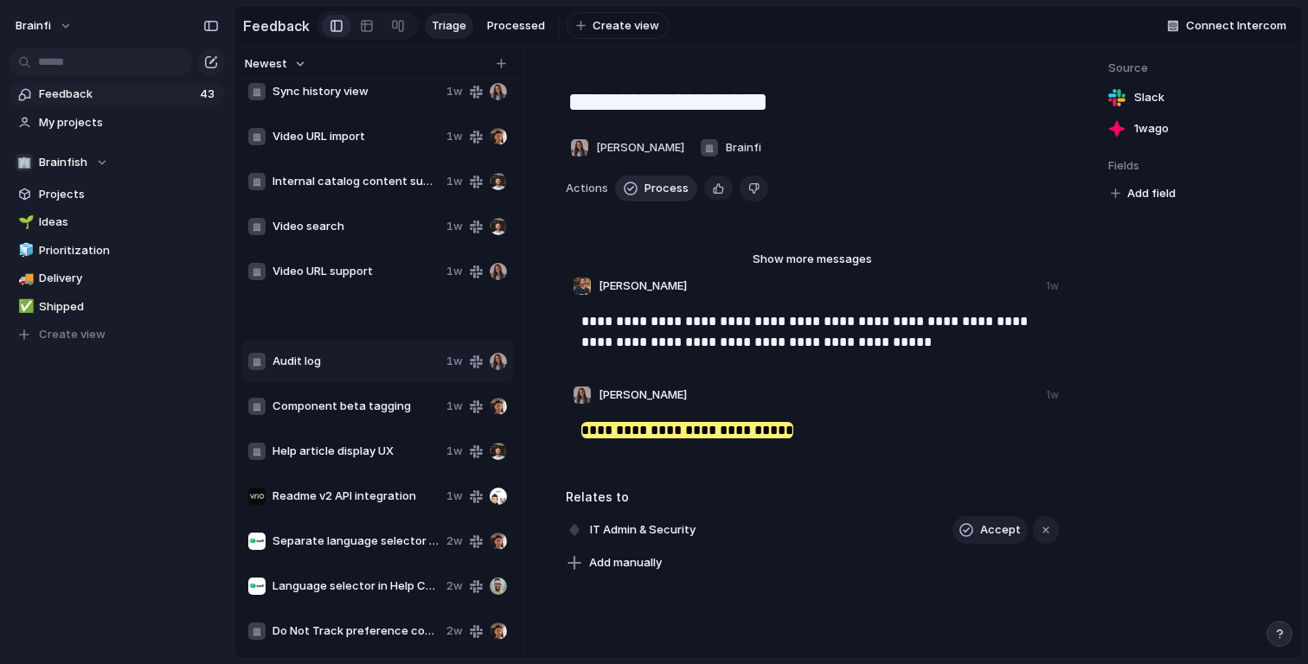
type textarea "*********"
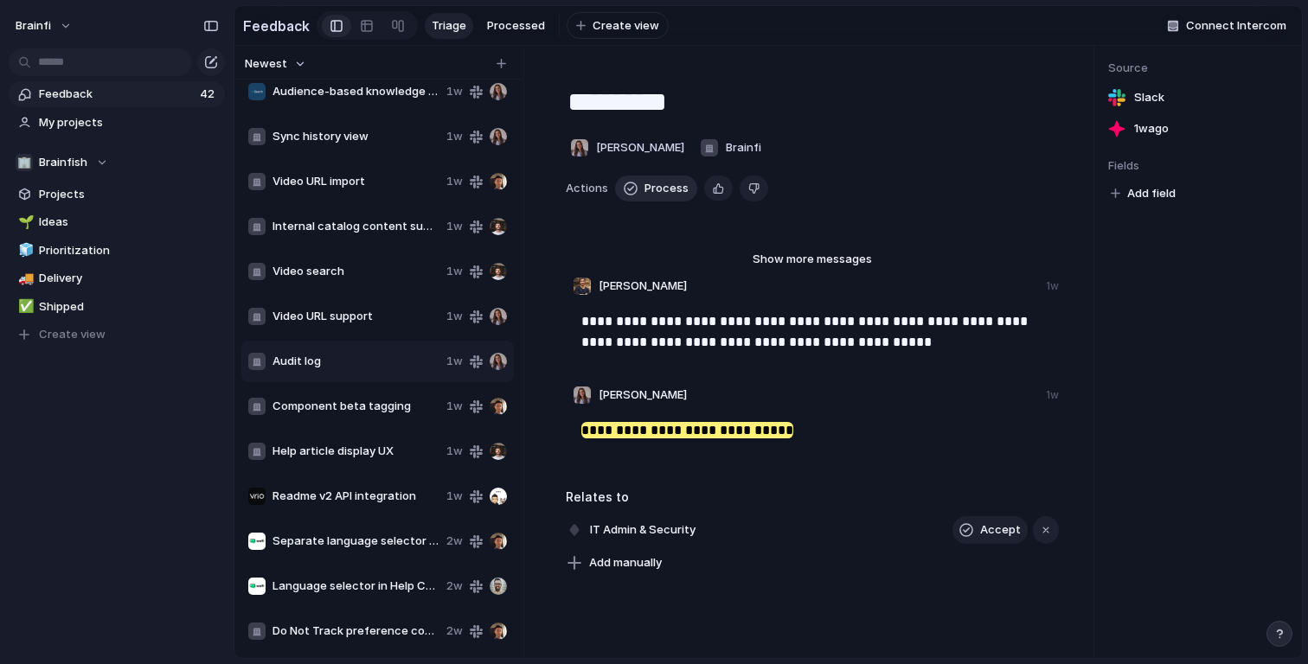
scroll to position [1317, 0]
click at [348, 376] on div "Audit log 1w" at bounding box center [377, 362] width 272 height 42
click at [381, 298] on div "Video URL support 1w" at bounding box center [377, 317] width 272 height 42
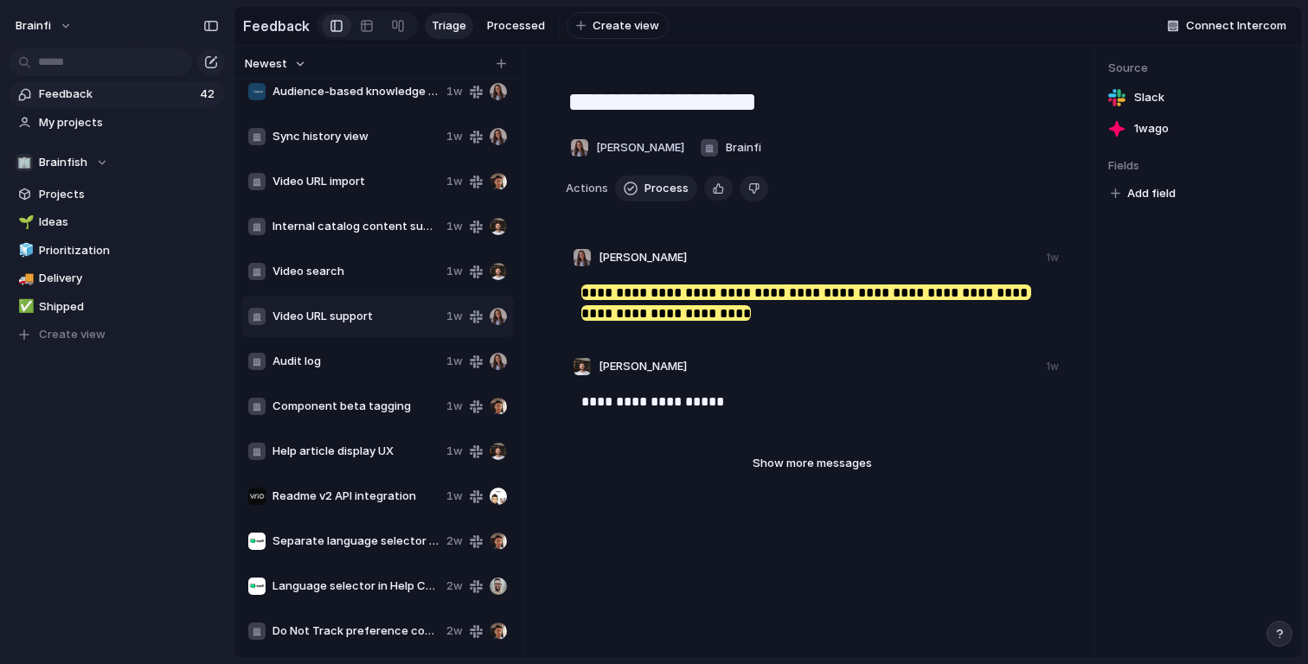
click at [358, 269] on span "Video search" at bounding box center [355, 271] width 167 height 17
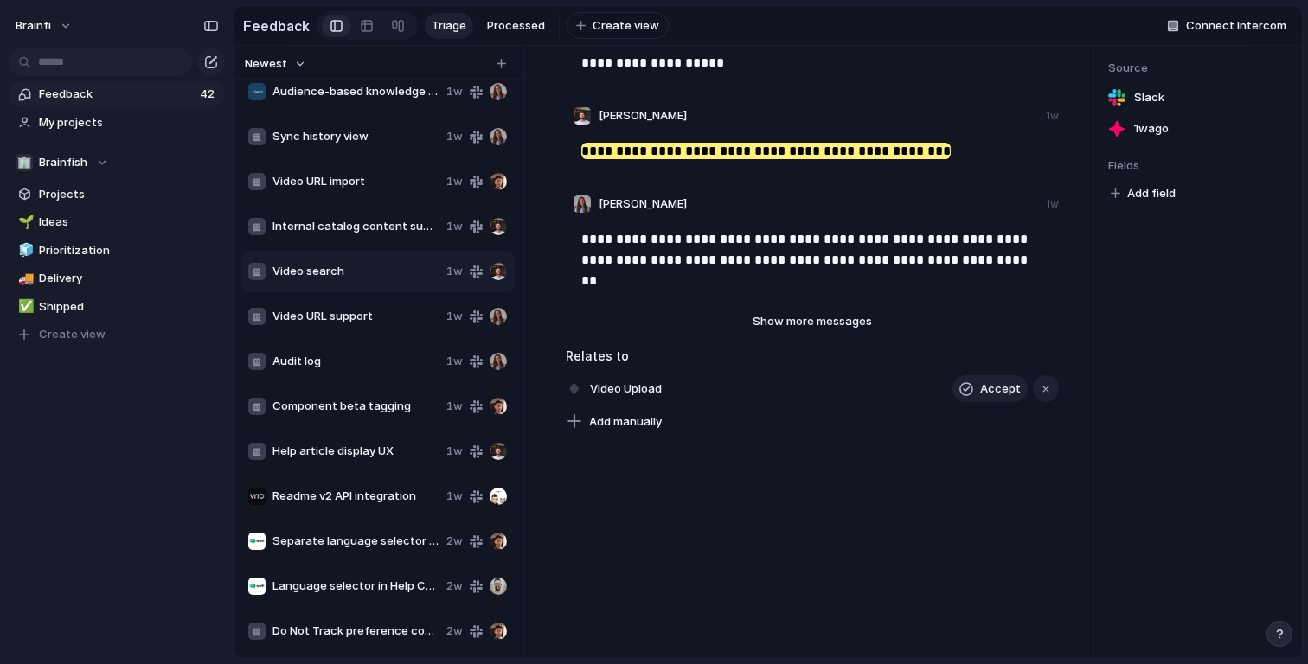
scroll to position [233, 0]
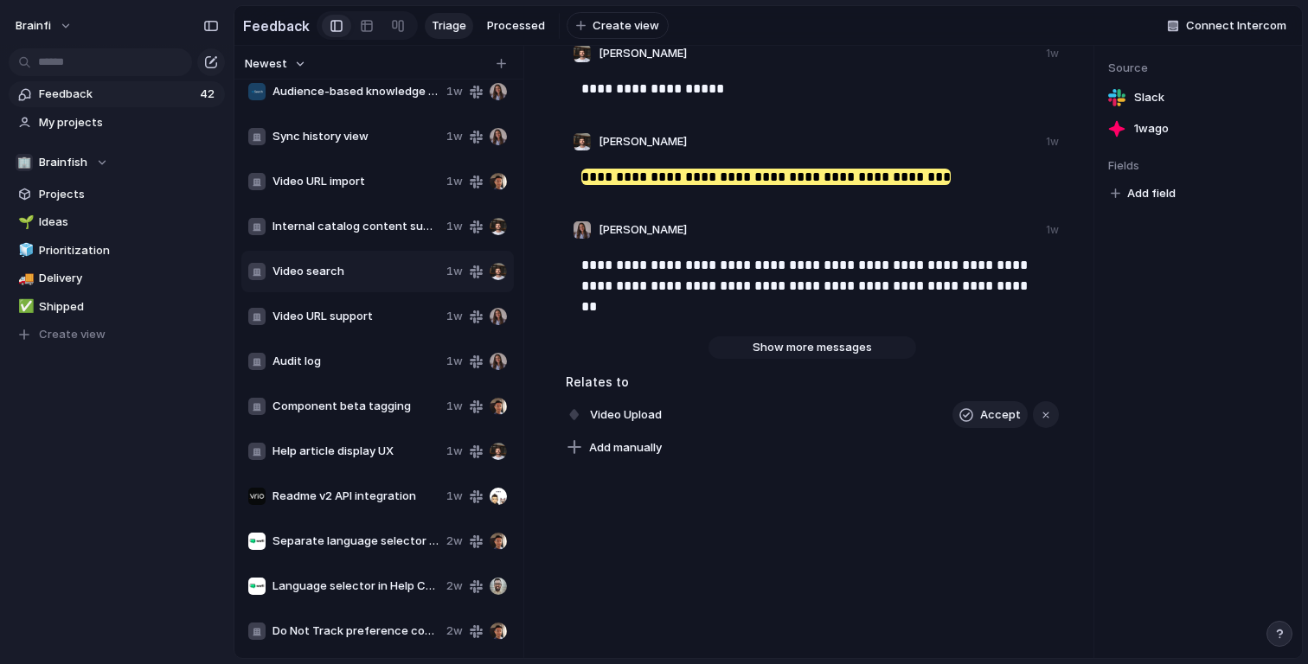
click at [816, 356] on button "Show more messages" at bounding box center [812, 347] width 208 height 22
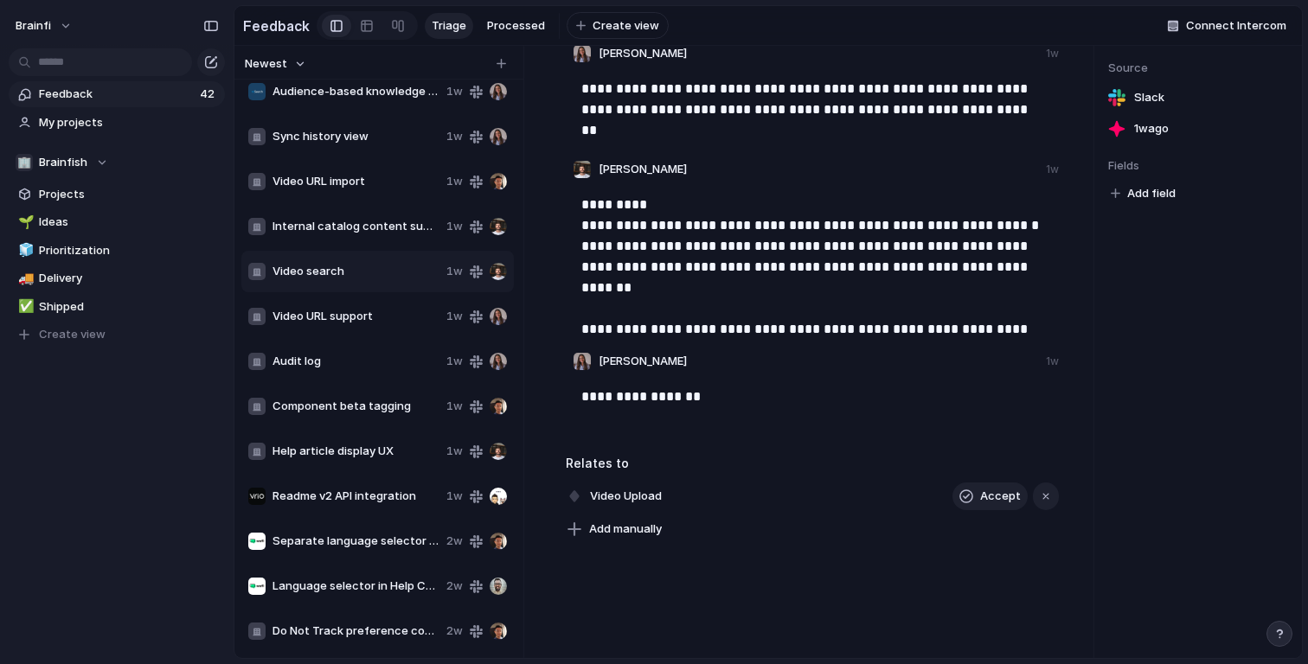
scroll to position [411, 0]
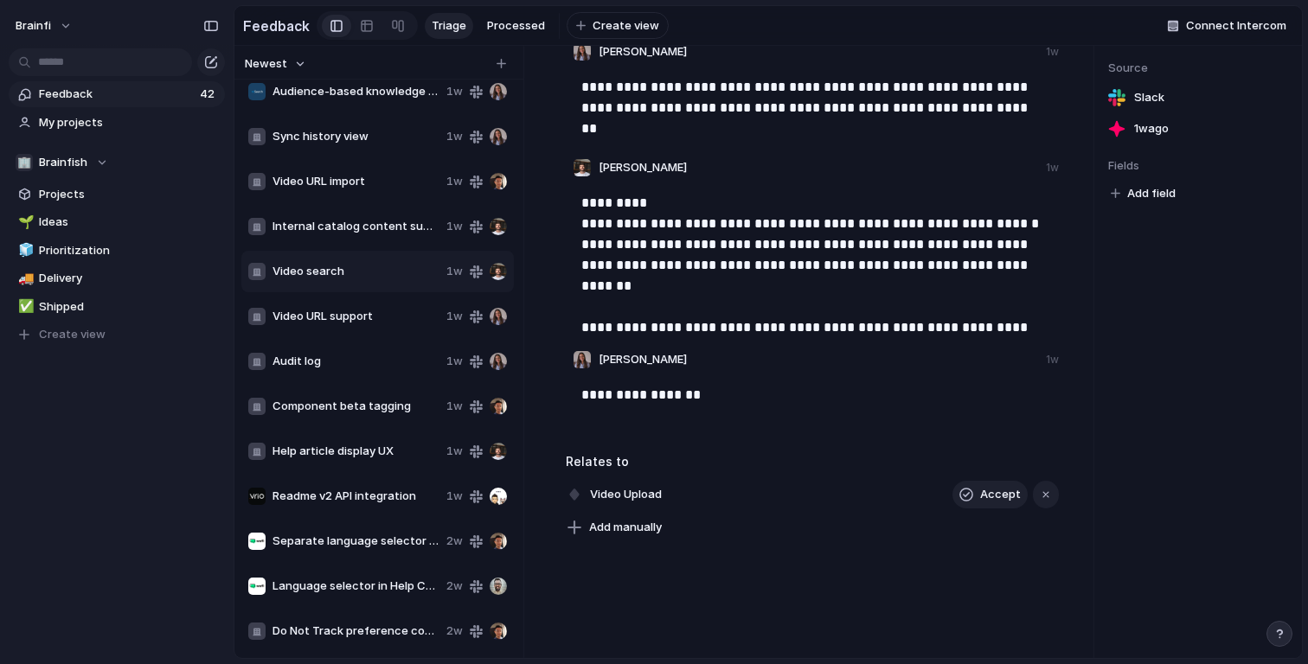
click at [814, 279] on p "**********" at bounding box center [813, 255] width 465 height 125
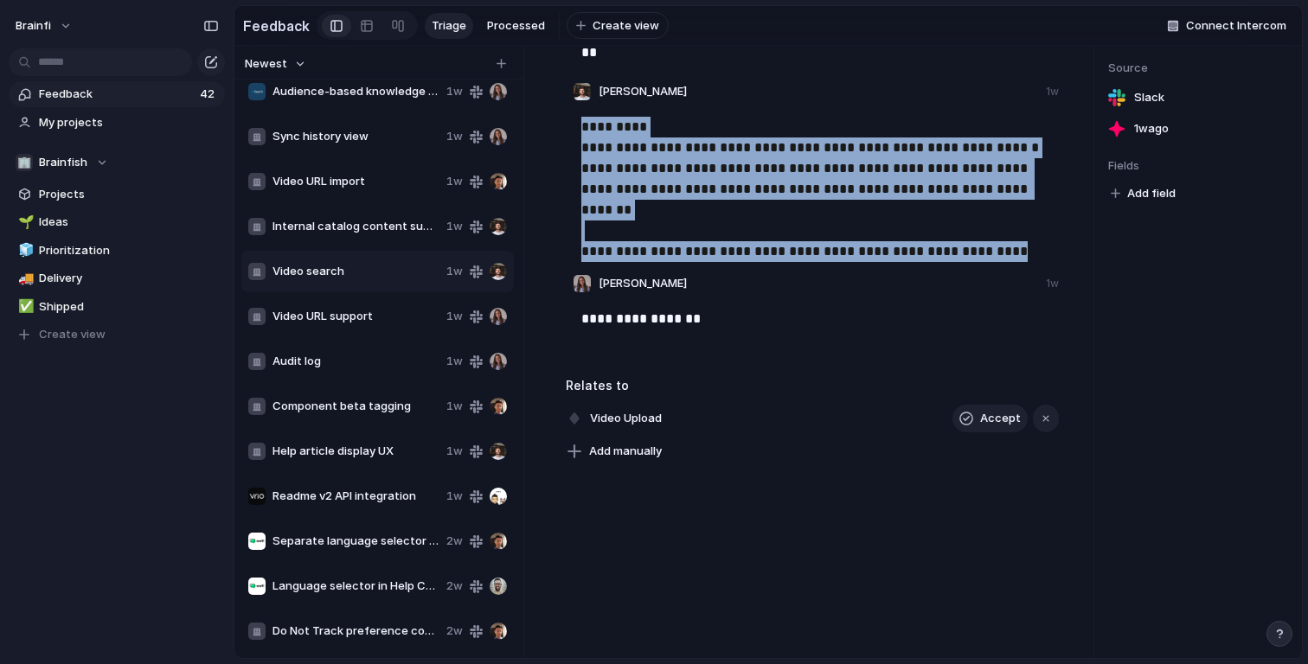
scroll to position [458, 0]
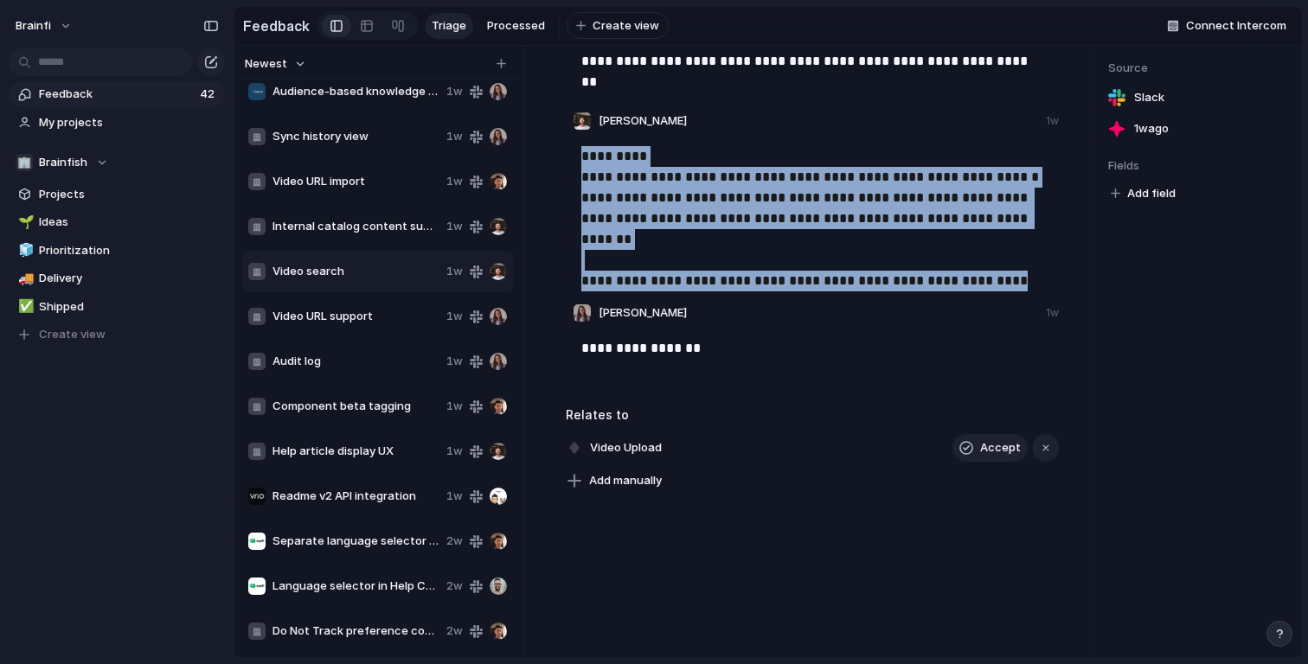
click at [662, 220] on p "**********" at bounding box center [813, 208] width 465 height 125
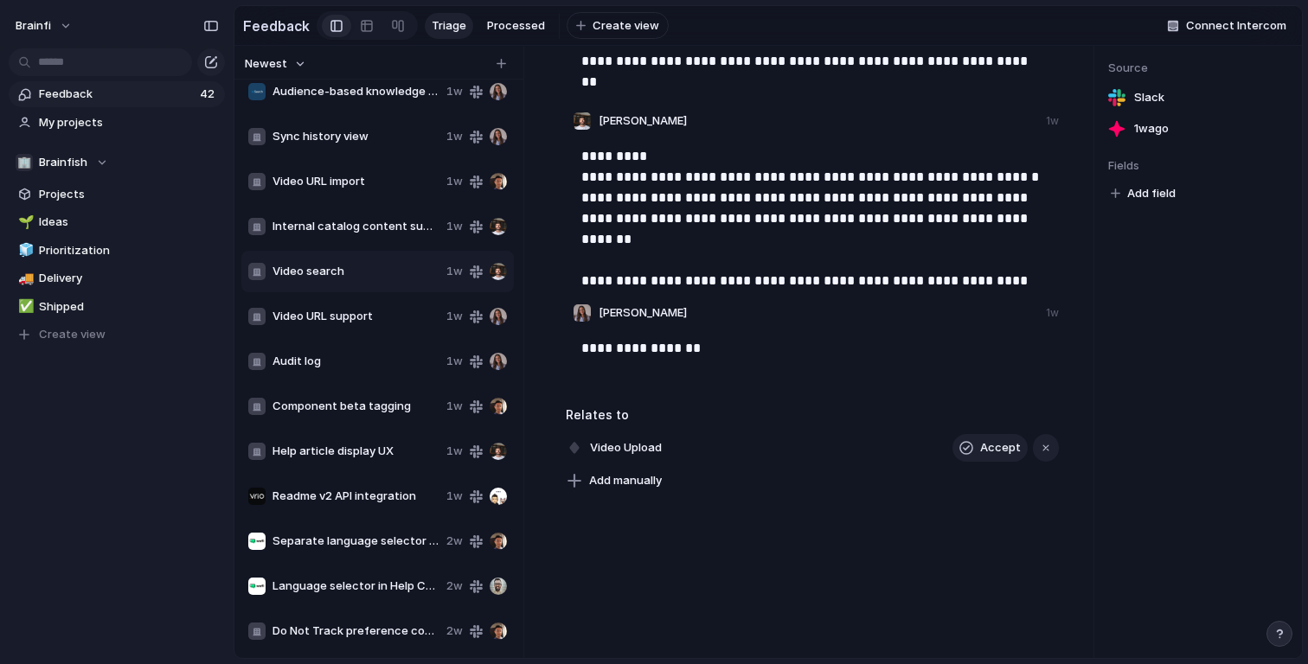
click at [662, 220] on p "**********" at bounding box center [813, 208] width 465 height 125
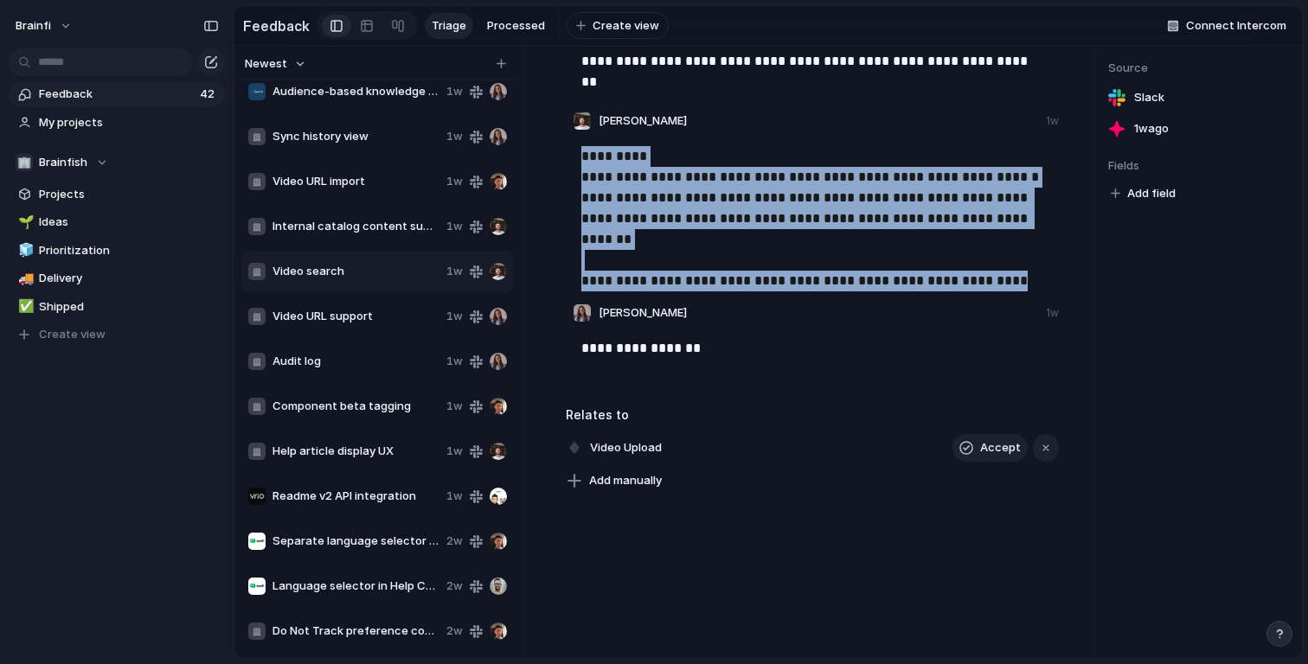
click at [662, 220] on p "**********" at bounding box center [813, 208] width 465 height 125
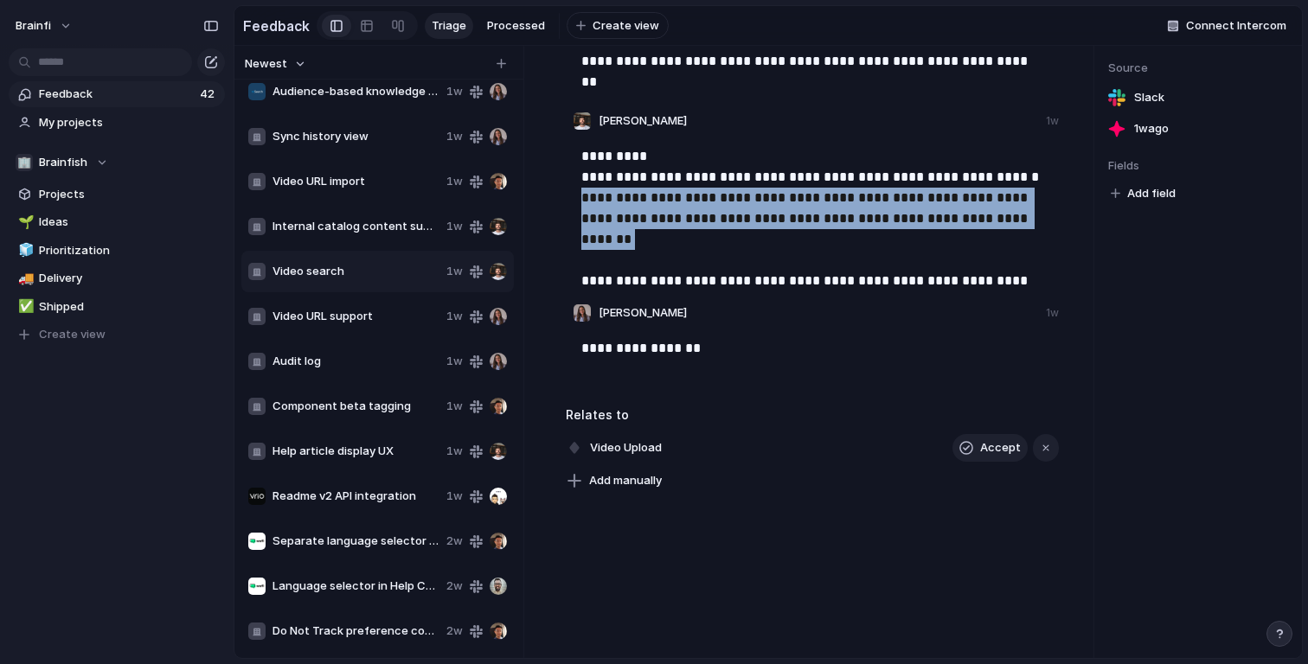
click at [349, 404] on span "Component beta tagging" at bounding box center [355, 406] width 167 height 17
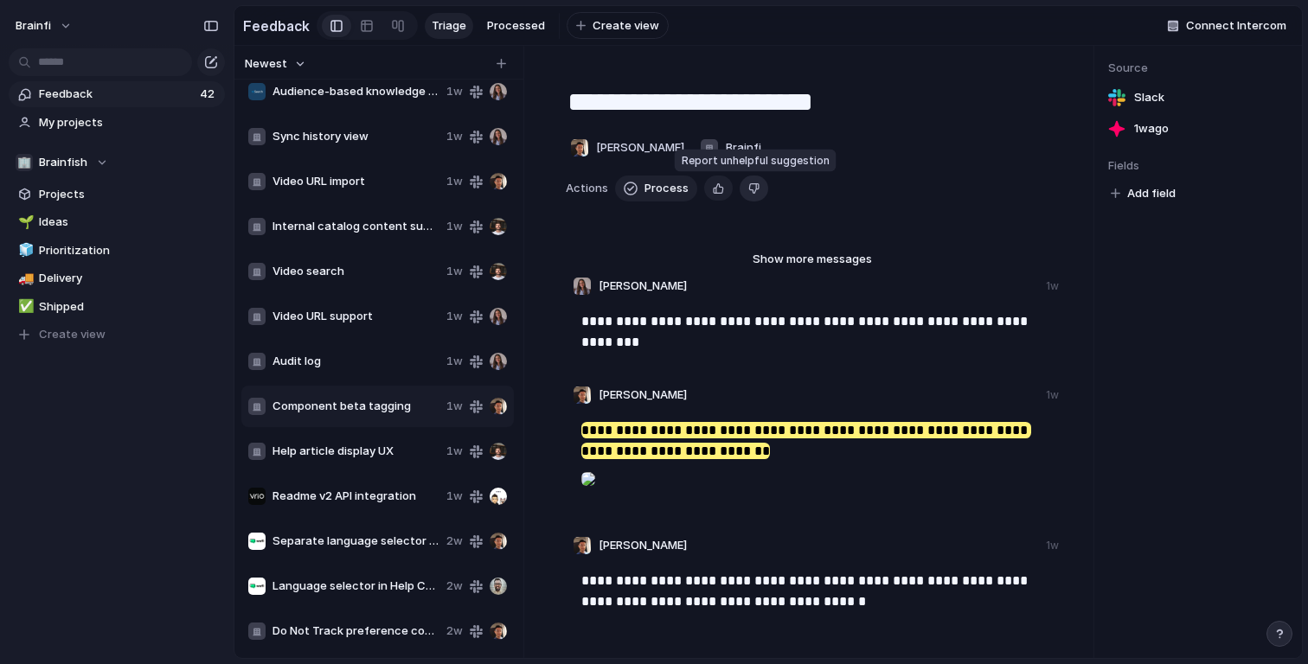
click at [754, 194] on div "button" at bounding box center [753, 188] width 11 height 16
click at [748, 188] on div "button" at bounding box center [753, 188] width 11 height 16
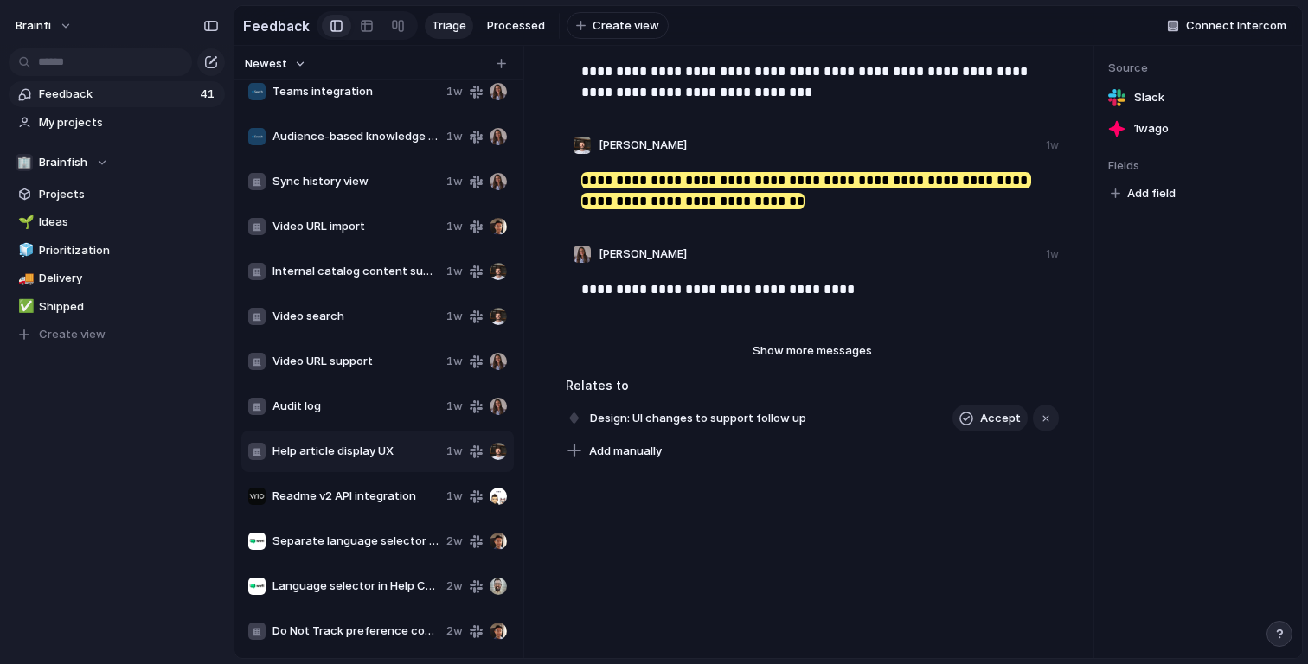
scroll to position [280, 0]
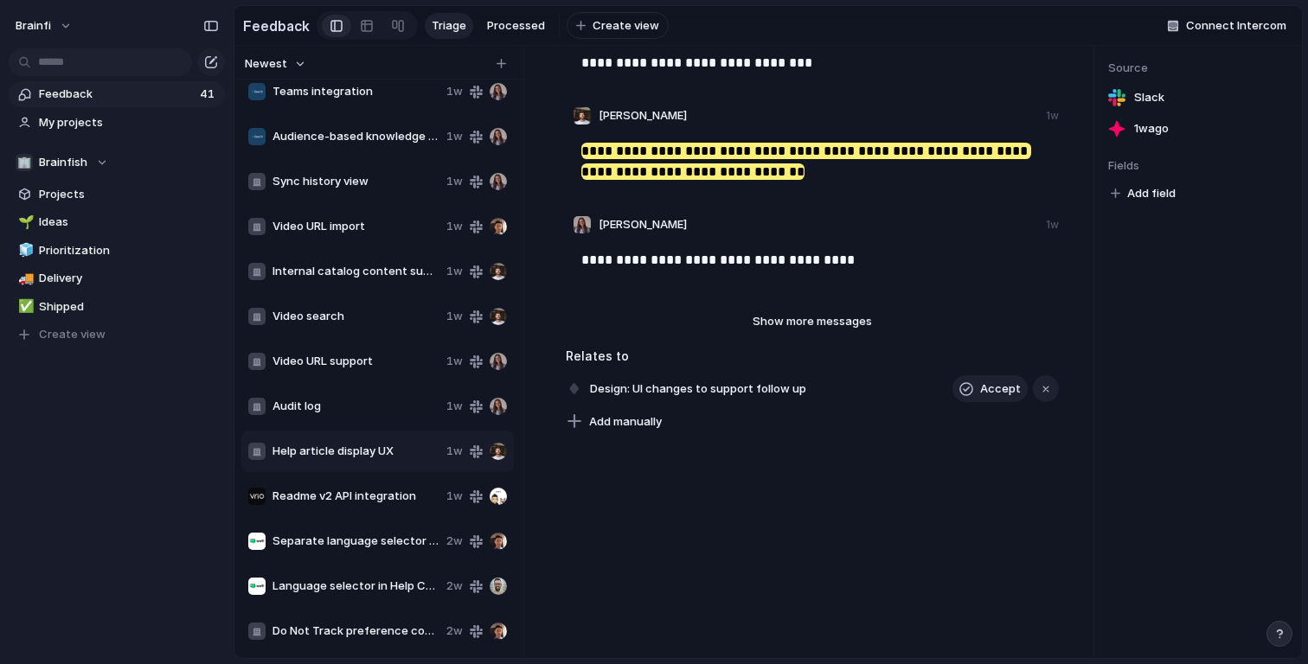
click at [387, 406] on span "Audit log" at bounding box center [355, 406] width 167 height 17
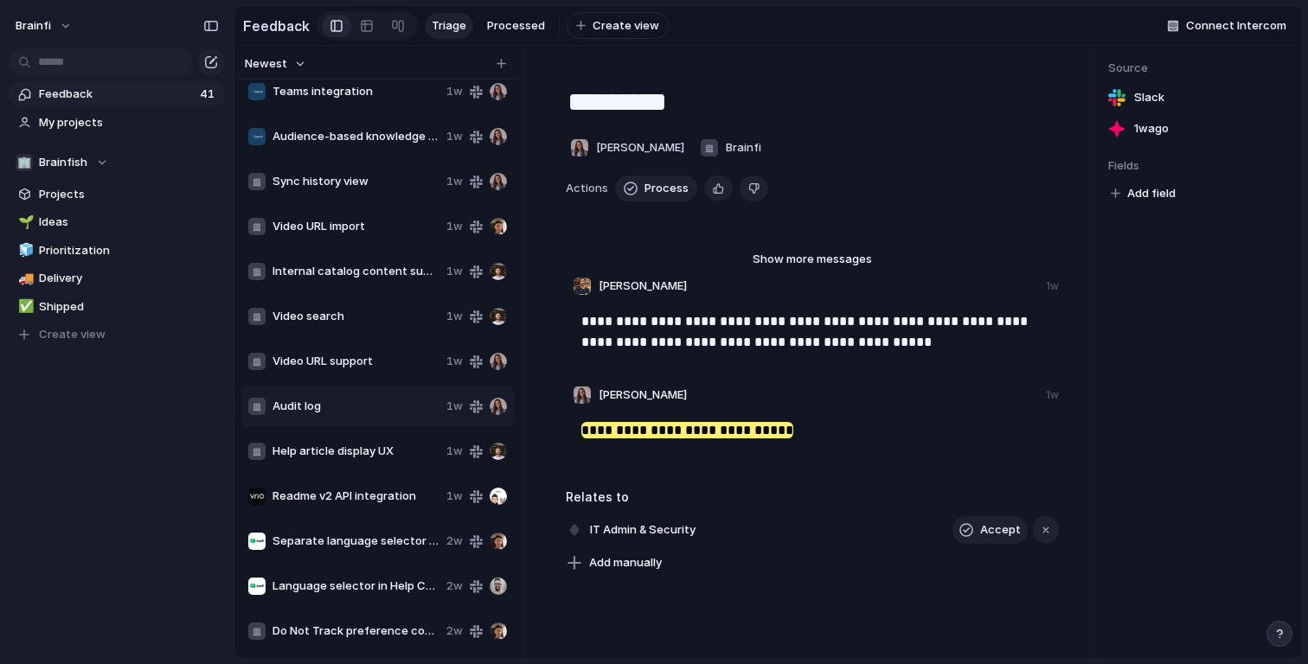
click at [368, 95] on span "Teams integration" at bounding box center [355, 91] width 167 height 17
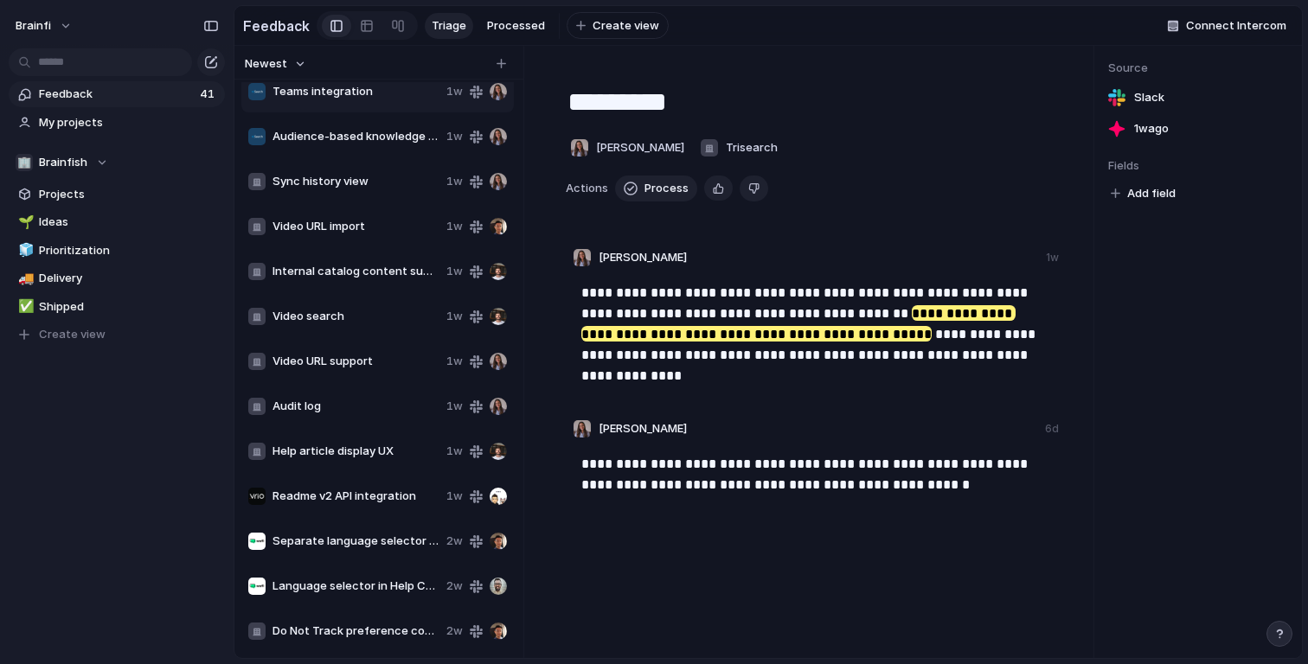
type textarea "**********"
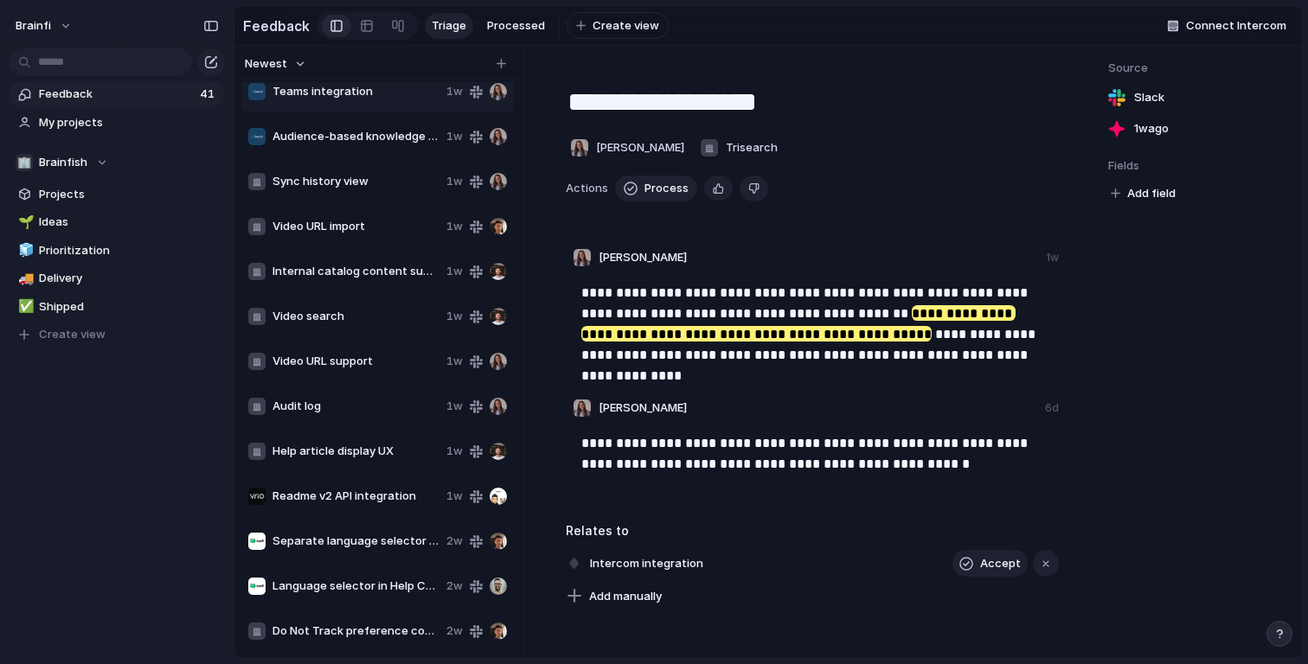
scroll to position [176, 0]
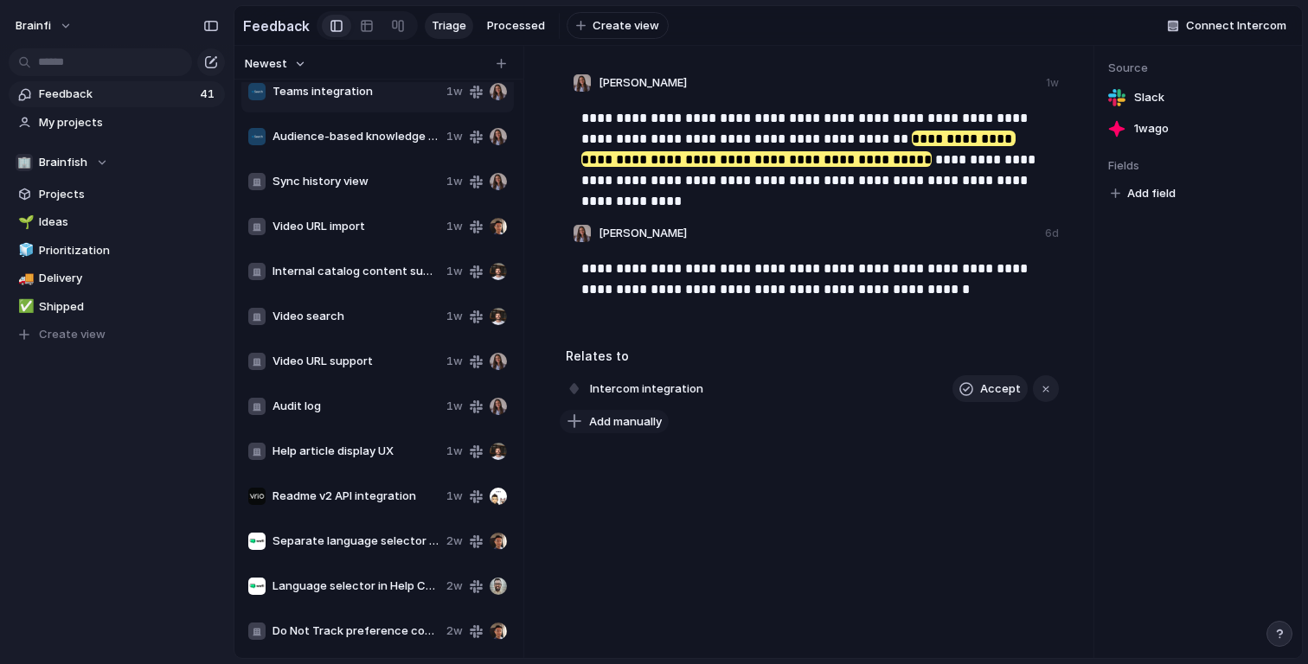
click at [657, 418] on span "Add manually" at bounding box center [625, 421] width 73 height 17
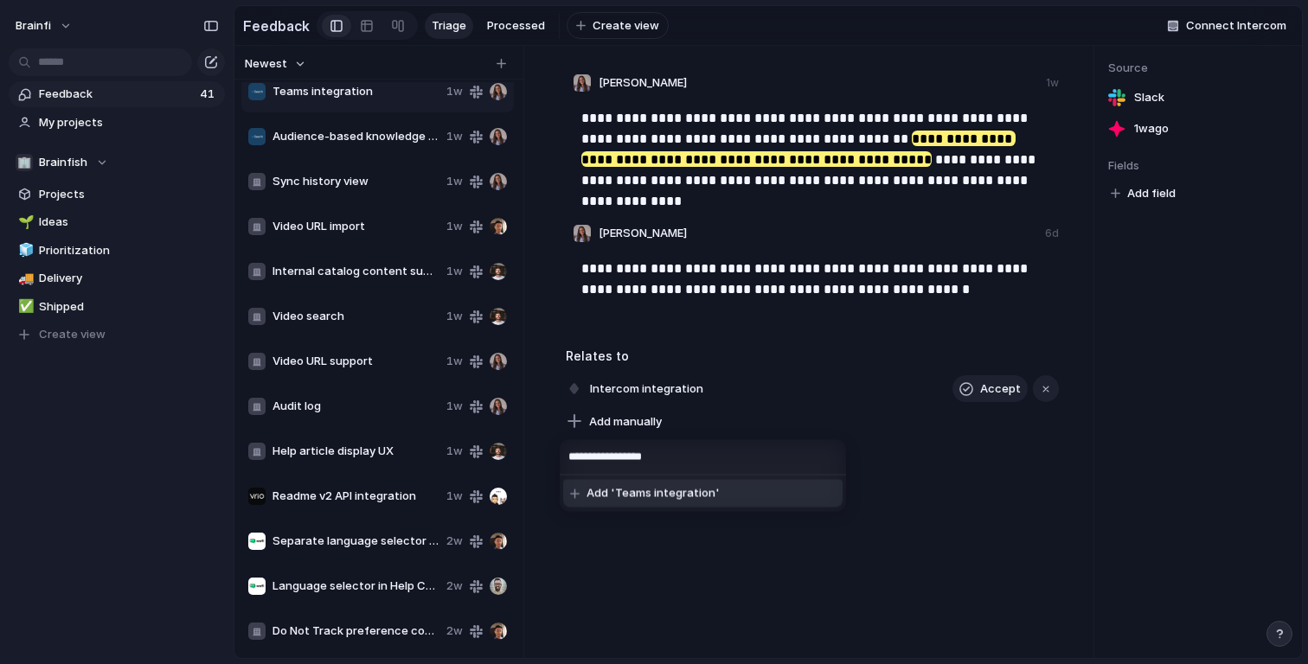
type input "**********"
click at [681, 493] on span "Add 'Teams integration'" at bounding box center [652, 493] width 133 height 17
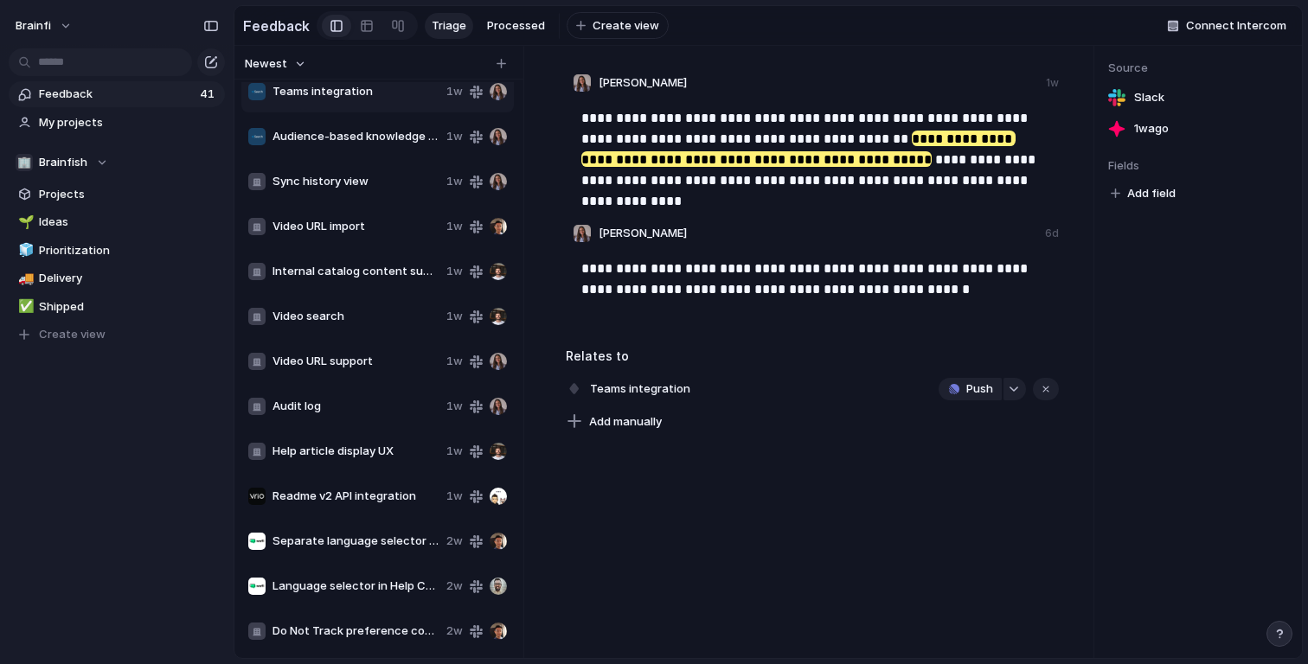
scroll to position [0, 0]
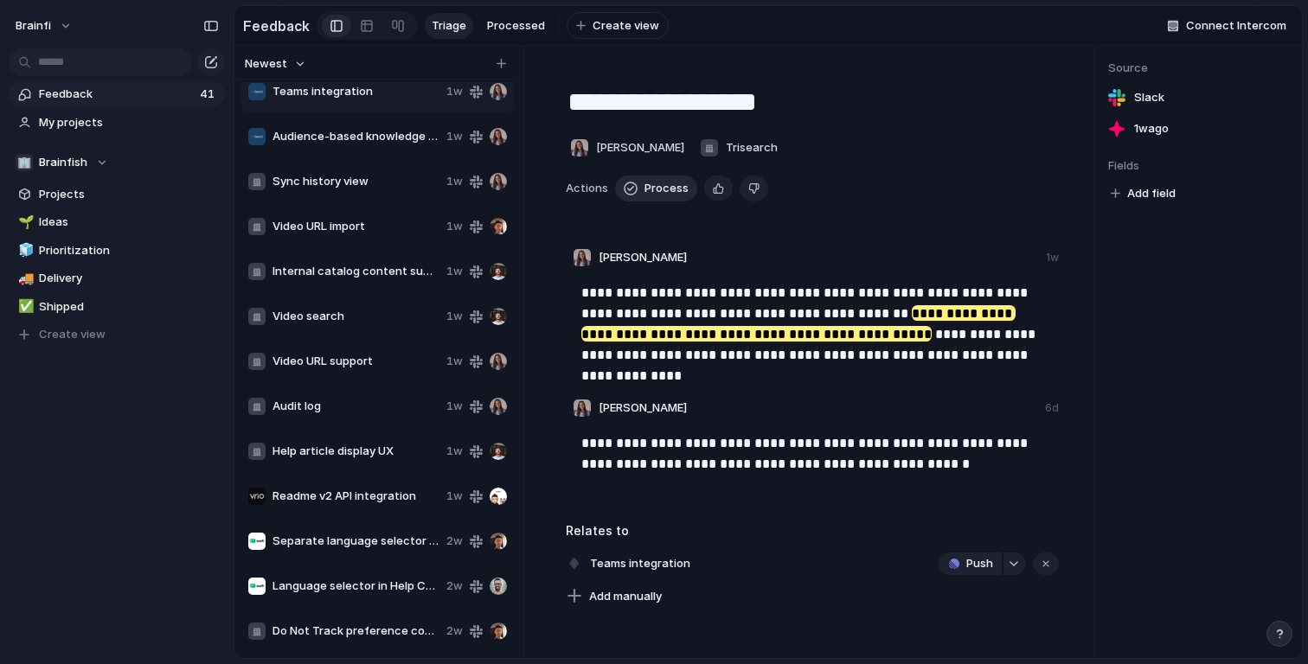
click at [668, 189] on span "Process" at bounding box center [666, 188] width 44 height 17
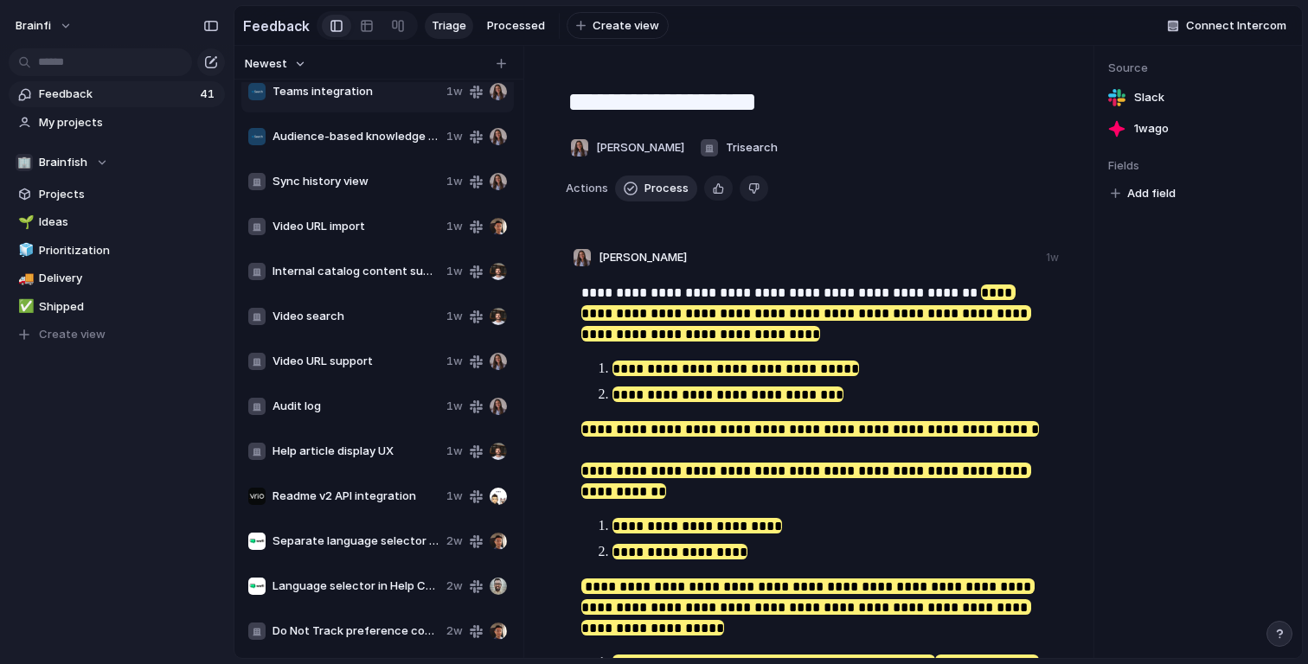
type textarea "**********"
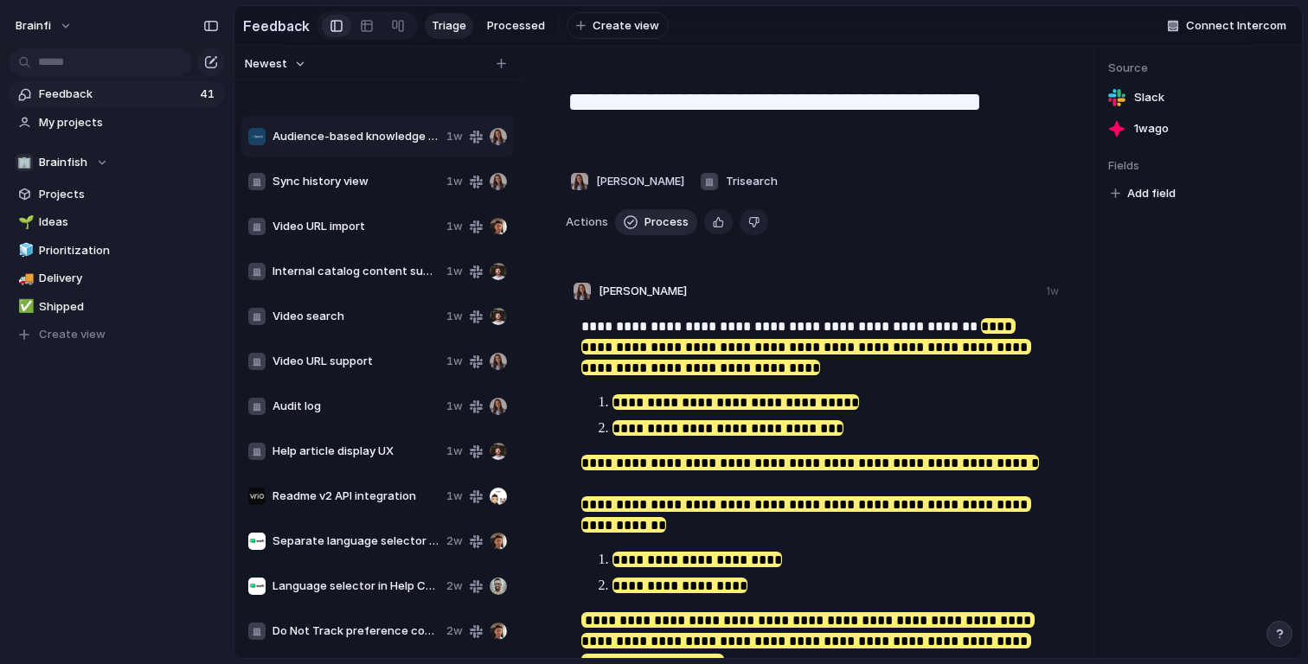
scroll to position [1227, 0]
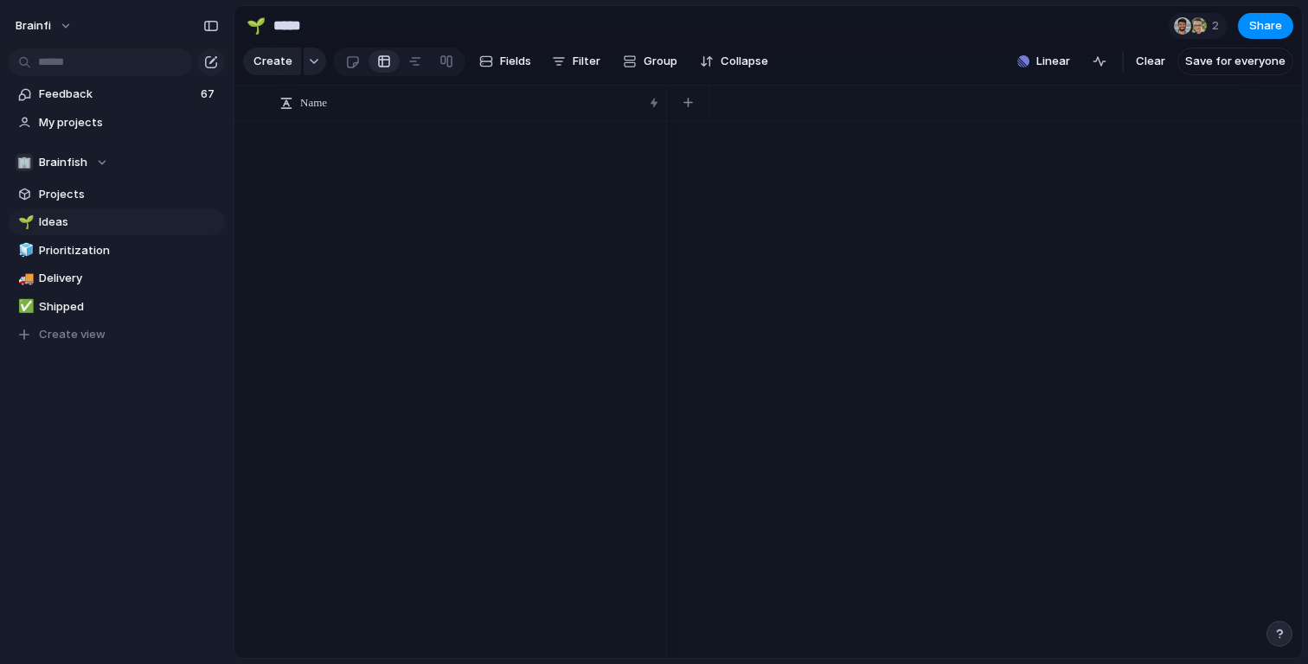
scroll to position [2148, 0]
